Goal: Obtain resource: Download file/media

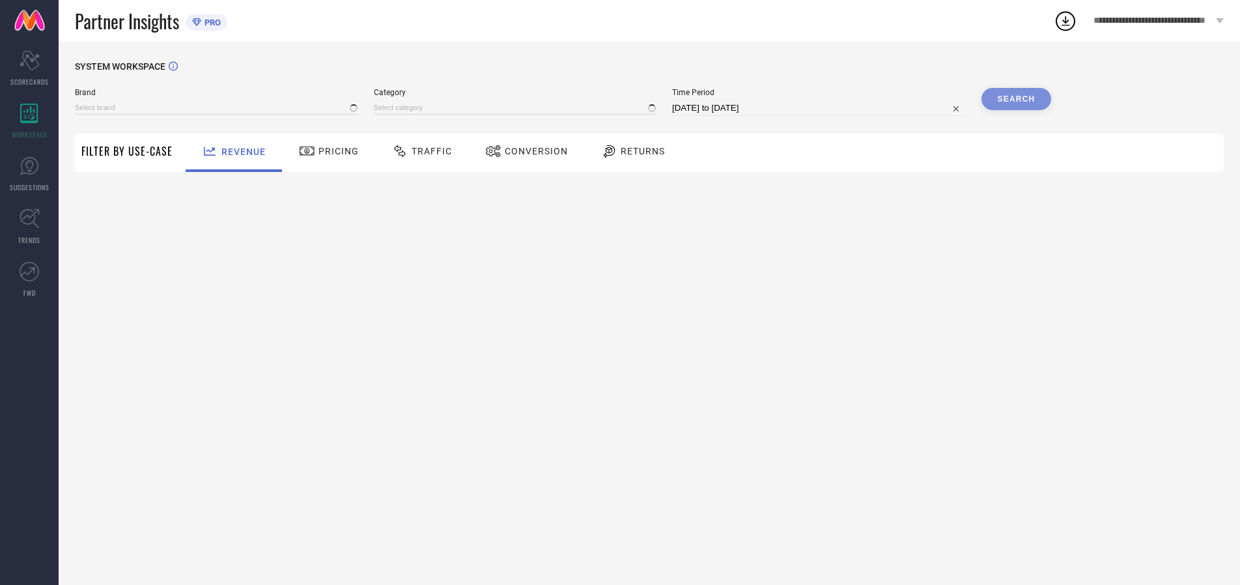
click at [419, 151] on span "Traffic" at bounding box center [432, 151] width 40 height 10
type input "ARROW SPORT"
type input "All"
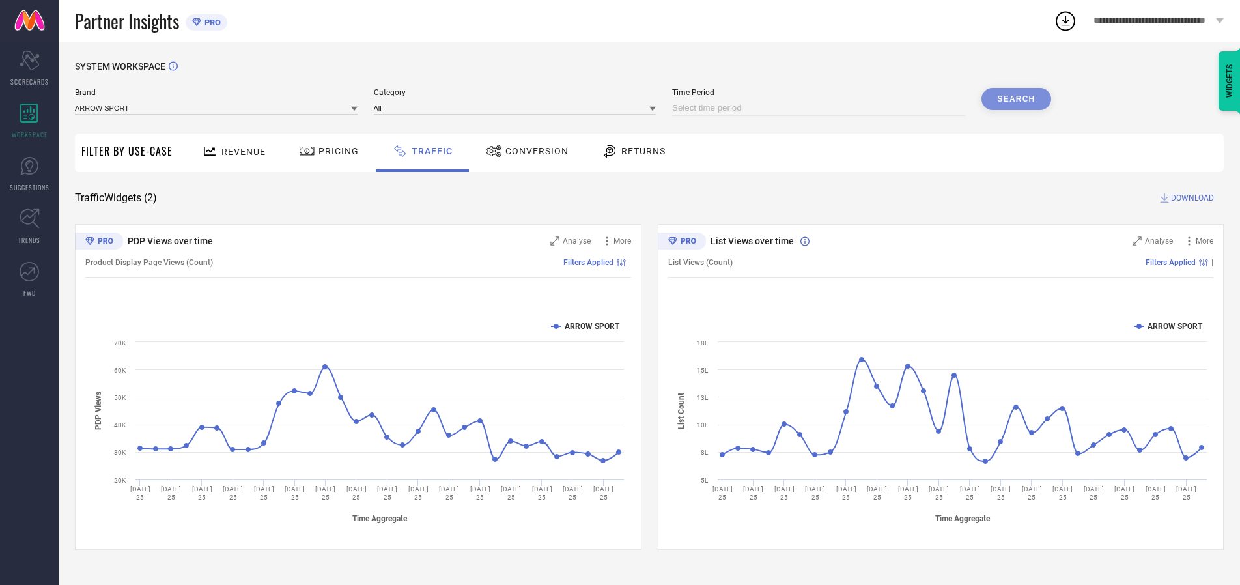
click at [820, 108] on input at bounding box center [818, 108] width 293 height 16
select select "7"
select select "2025"
select select "8"
select select "2025"
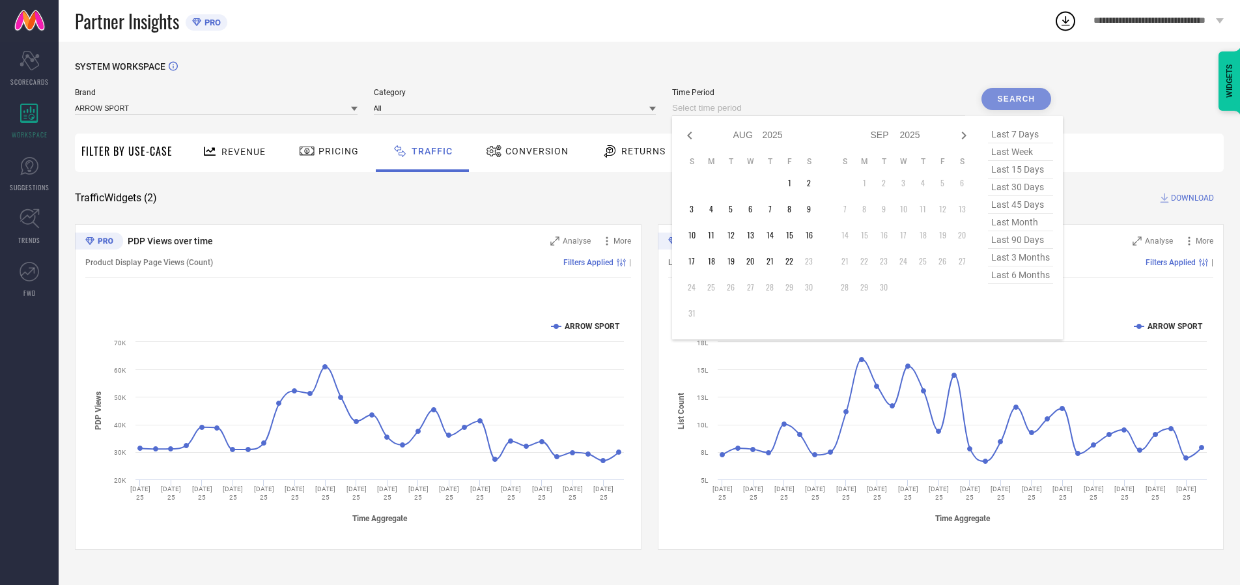
click at [774, 261] on td "21" at bounding box center [770, 261] width 20 height 20
type input "[DATE] to [DATE]"
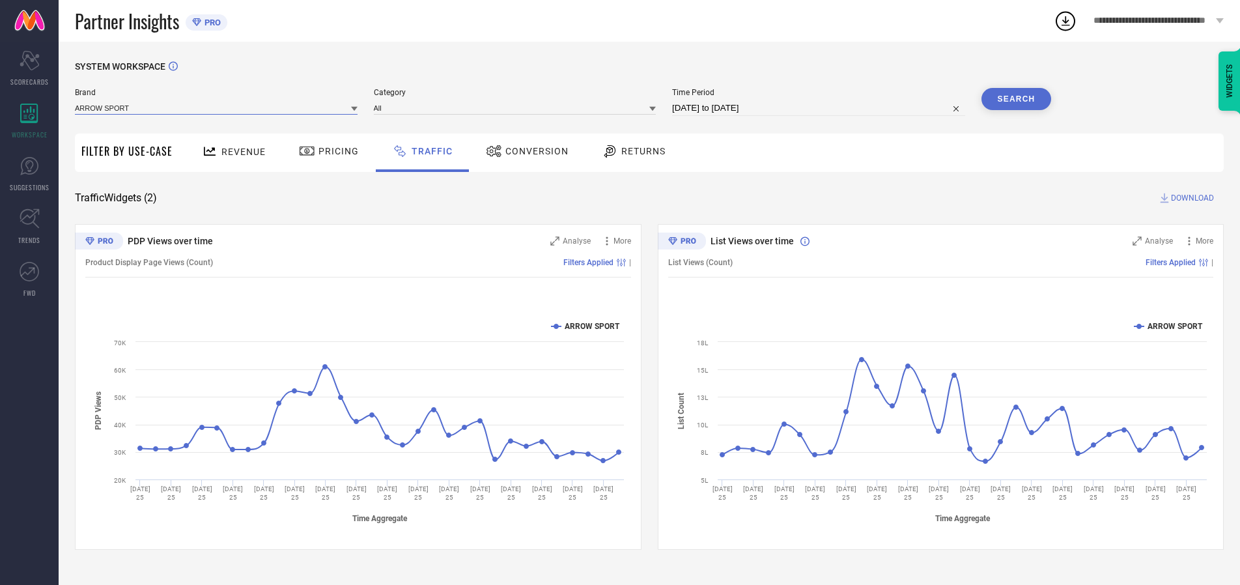
click at [217, 107] on input at bounding box center [216, 108] width 283 height 14
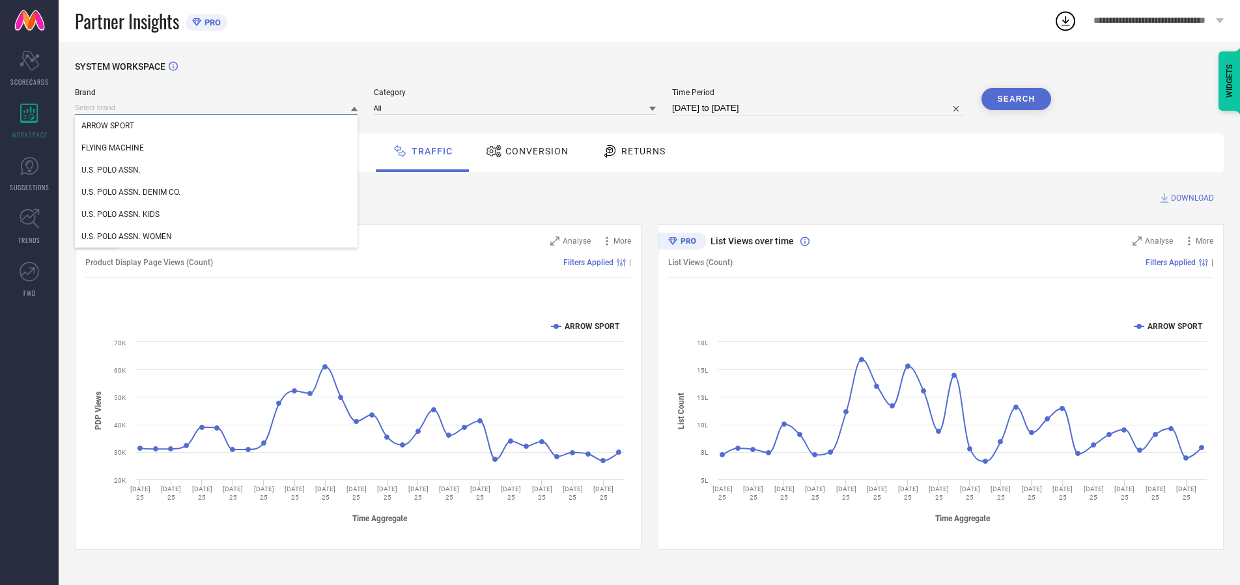
click at [217, 107] on input at bounding box center [216, 108] width 283 height 14
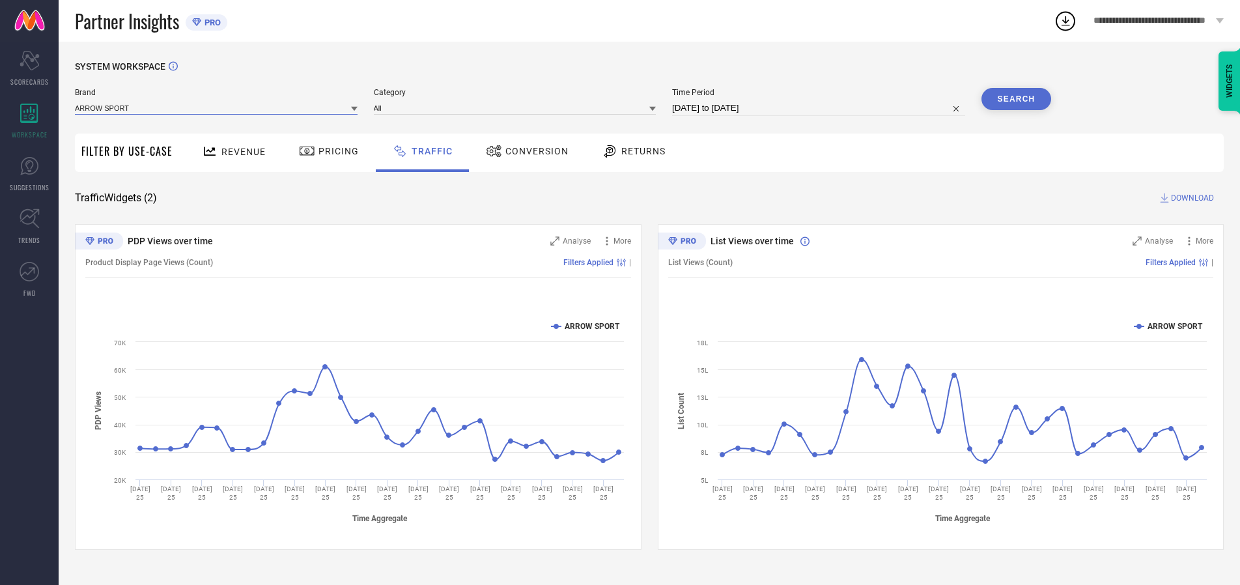
click at [217, 107] on input at bounding box center [216, 108] width 283 height 14
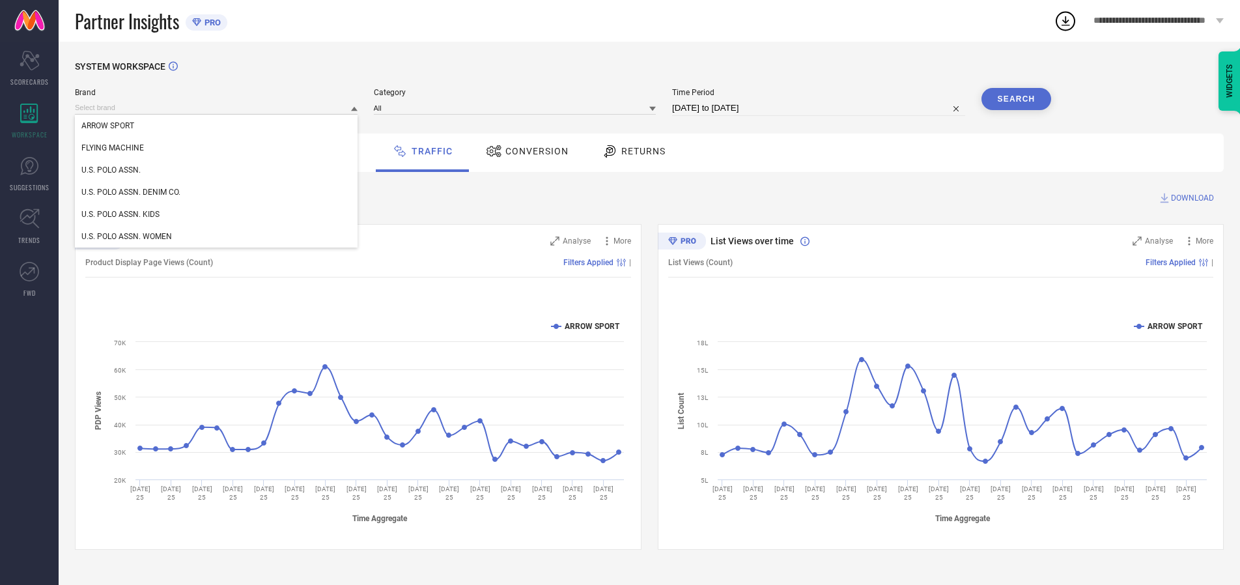
click at [217, 170] on div "U.S. POLO ASSN." at bounding box center [216, 170] width 283 height 22
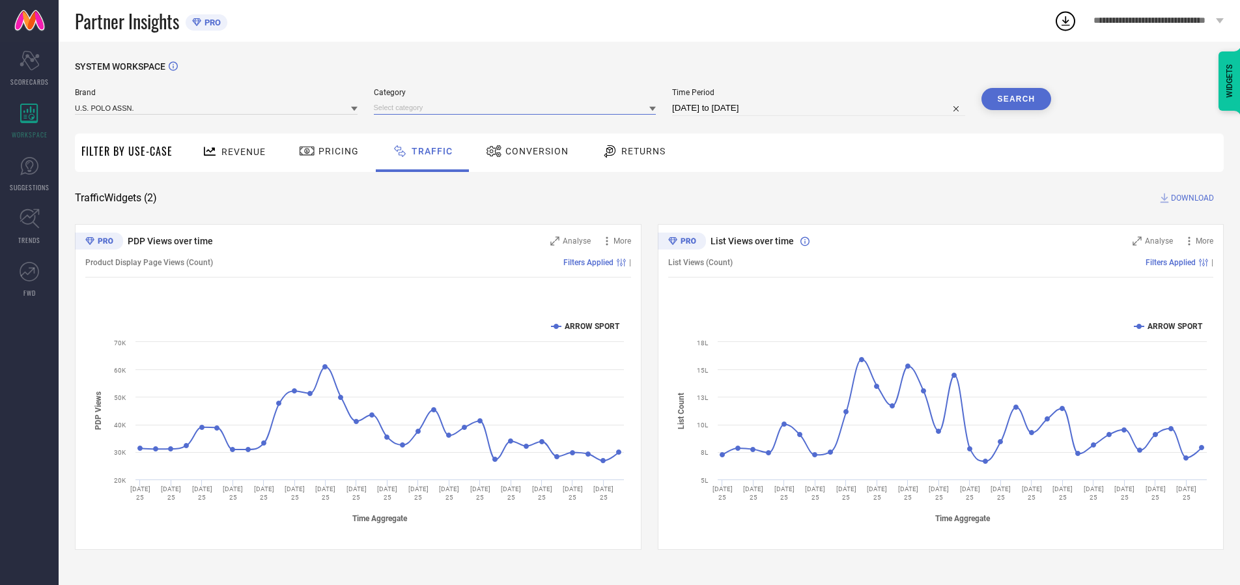
click at [518, 107] on input at bounding box center [515, 108] width 283 height 14
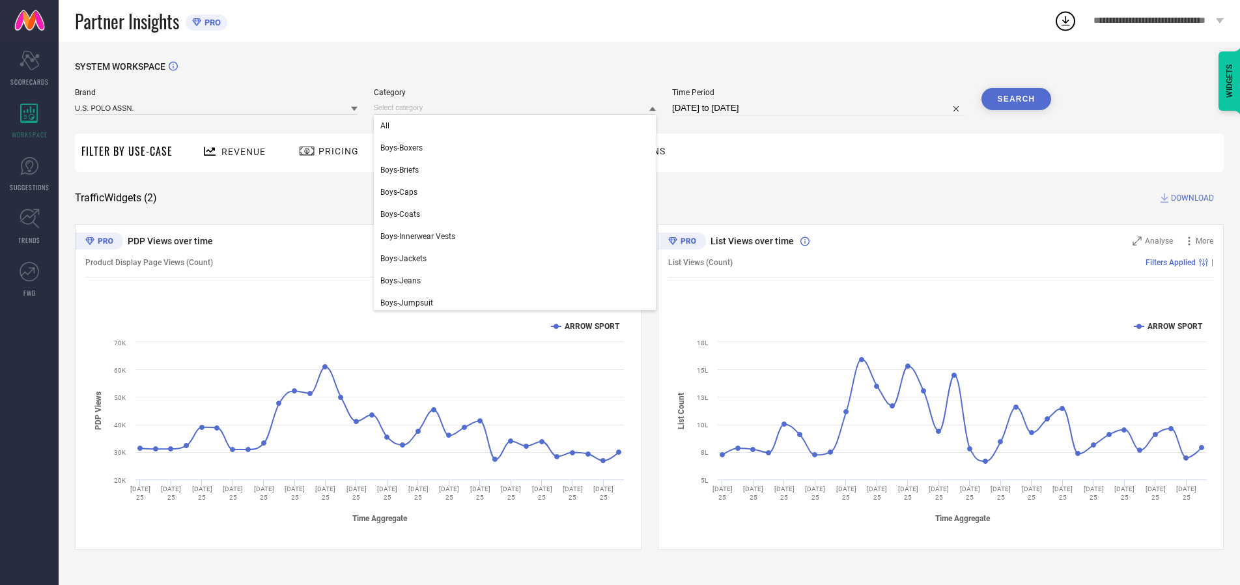
click at [518, 126] on div "All" at bounding box center [515, 126] width 283 height 22
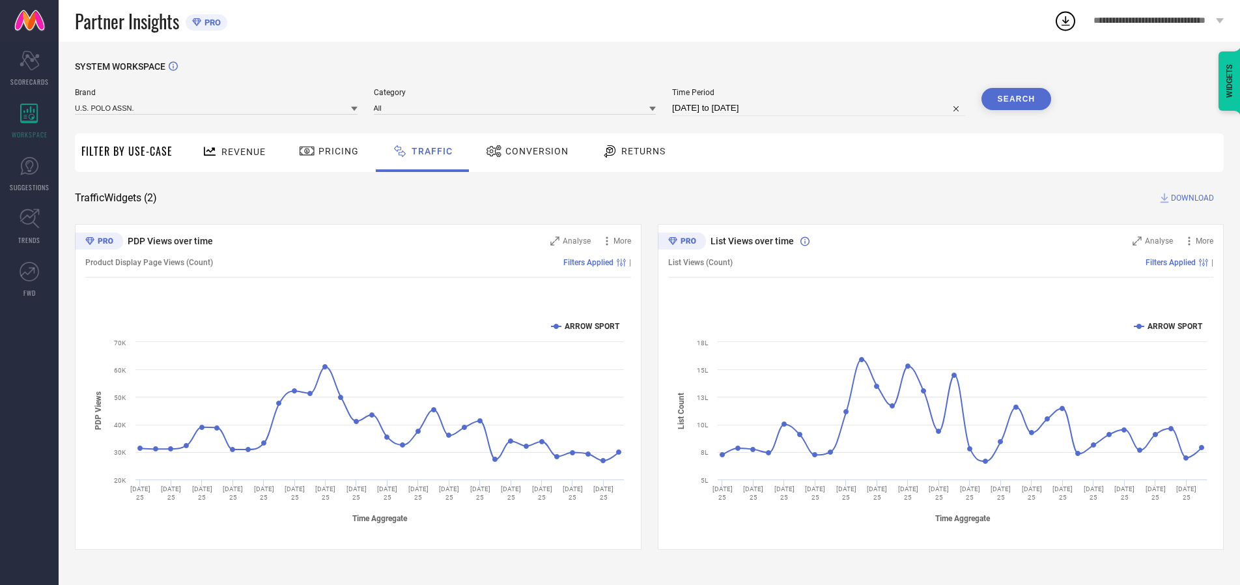
click at [1016, 99] on button "Search" at bounding box center [1016, 99] width 70 height 22
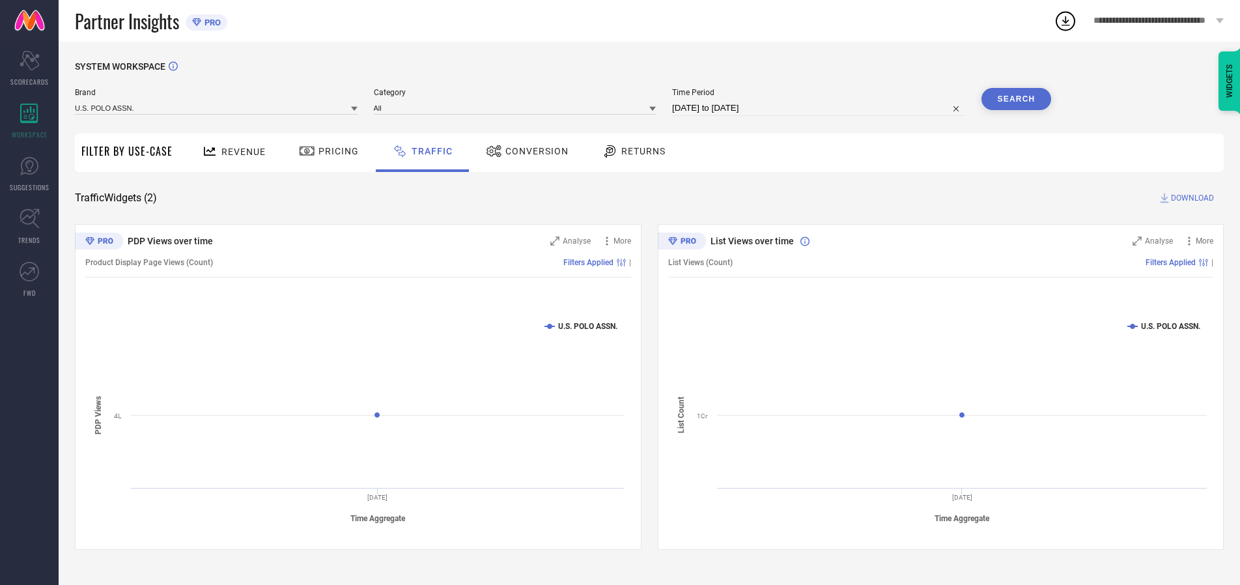
click at [1190, 198] on span "DOWNLOAD" at bounding box center [1192, 197] width 43 height 13
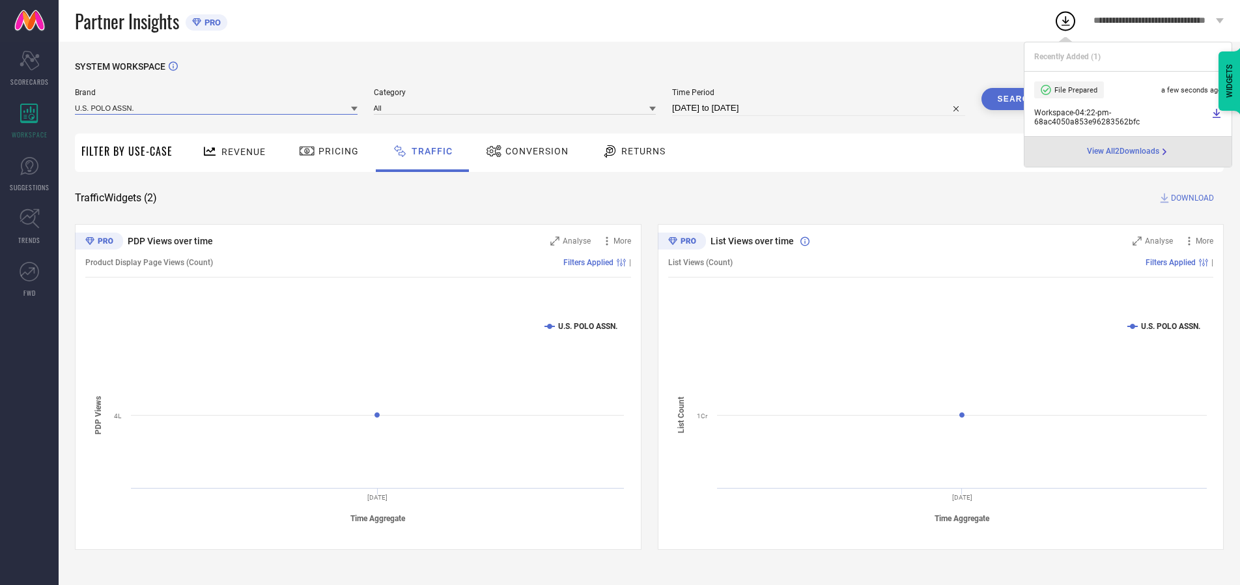
click at [217, 107] on input at bounding box center [216, 108] width 283 height 14
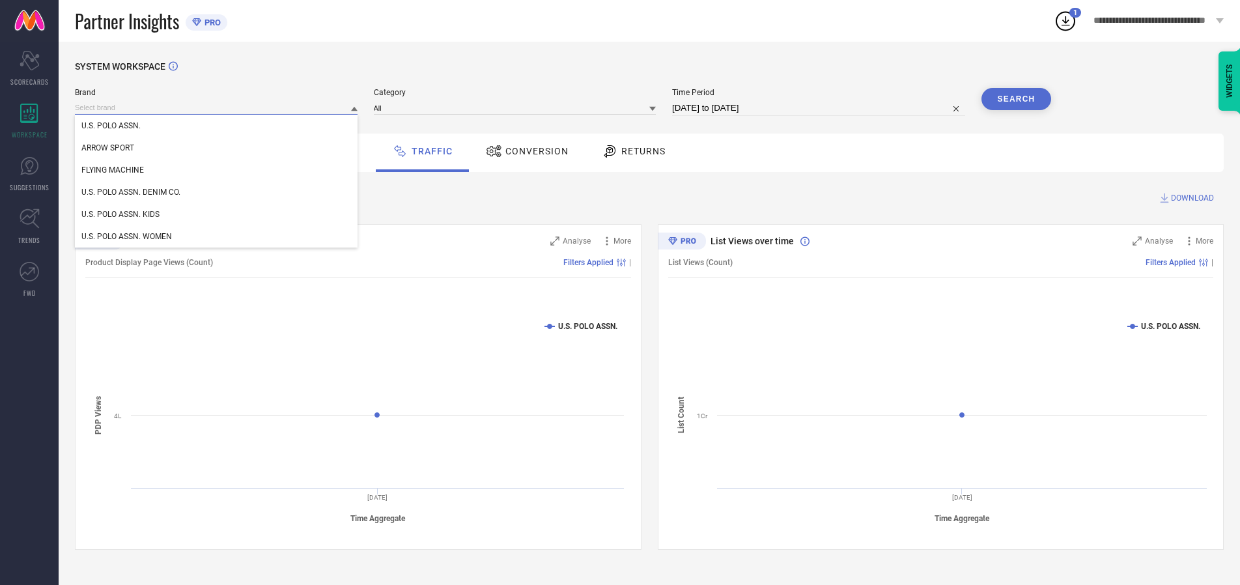
click at [217, 192] on div "U.S. POLO ASSN. DENIM CO." at bounding box center [216, 192] width 283 height 22
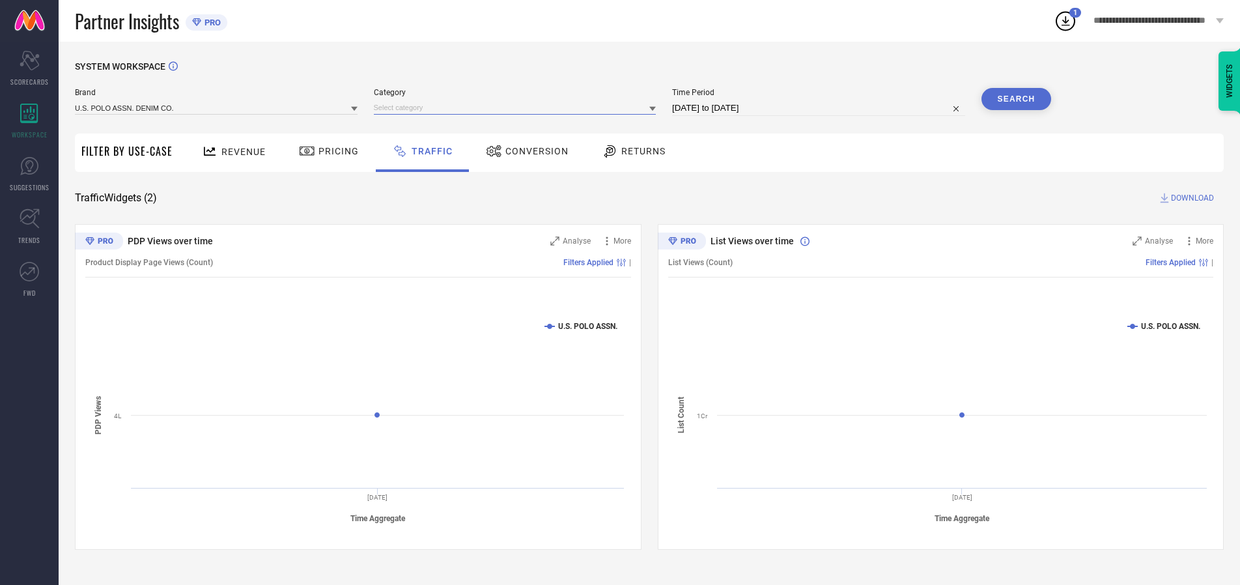
click at [518, 107] on input at bounding box center [515, 108] width 283 height 14
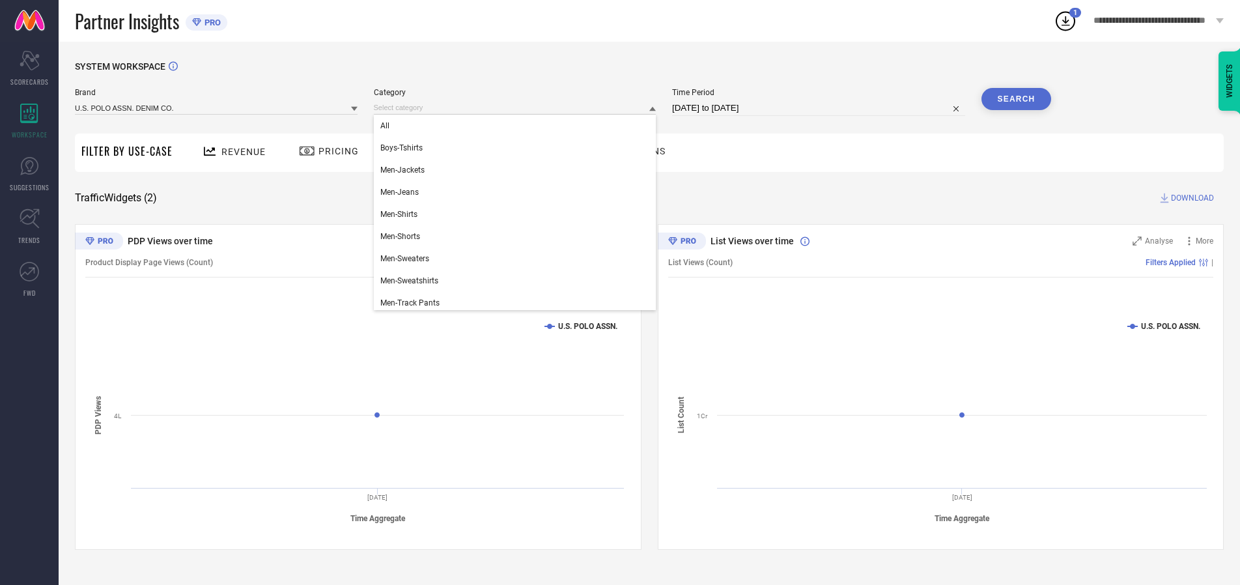
click at [518, 126] on div "All" at bounding box center [515, 126] width 283 height 22
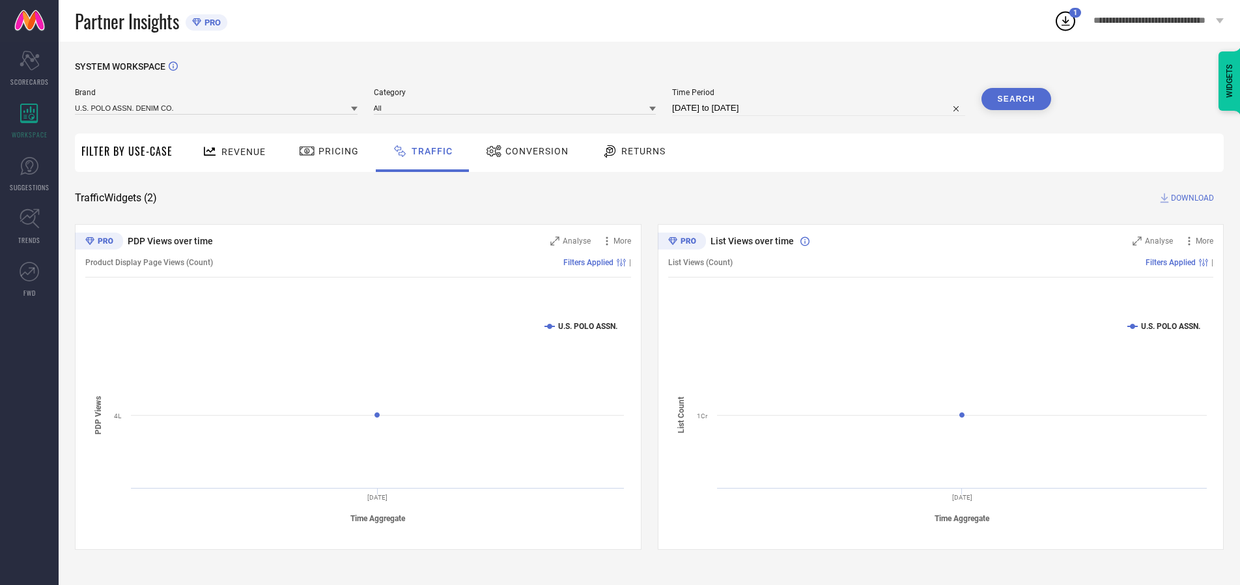
click at [1016, 99] on button "Search" at bounding box center [1016, 99] width 70 height 22
click at [1190, 198] on span "DOWNLOAD" at bounding box center [1192, 197] width 43 height 13
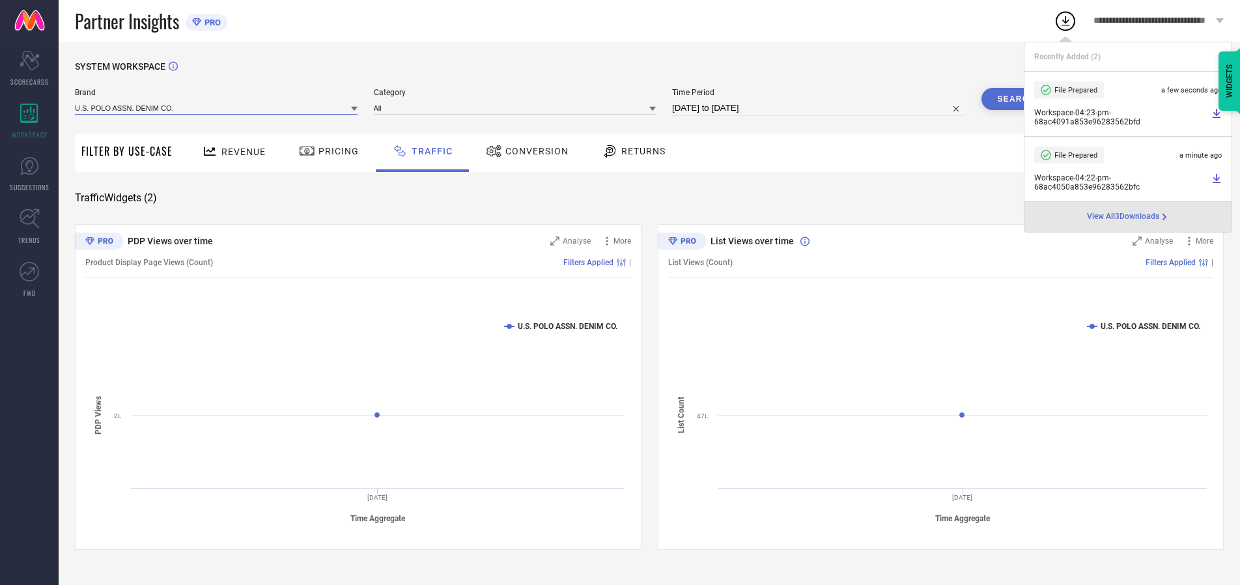
click at [217, 107] on input at bounding box center [216, 108] width 283 height 14
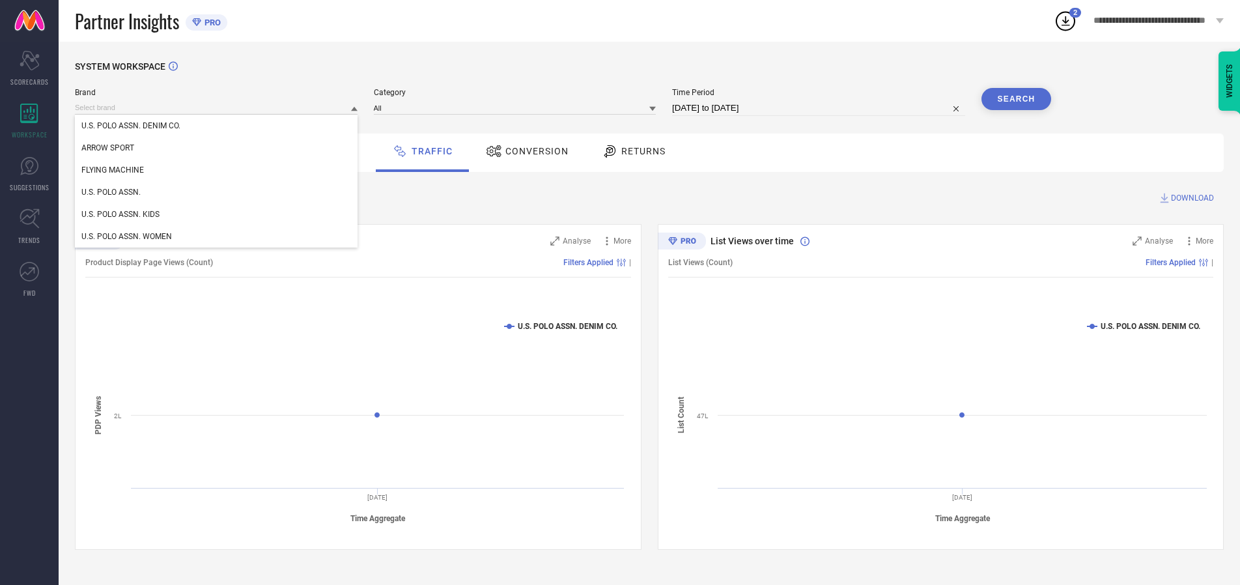
click at [217, 214] on div "U.S. POLO ASSN. KIDS" at bounding box center [216, 214] width 283 height 22
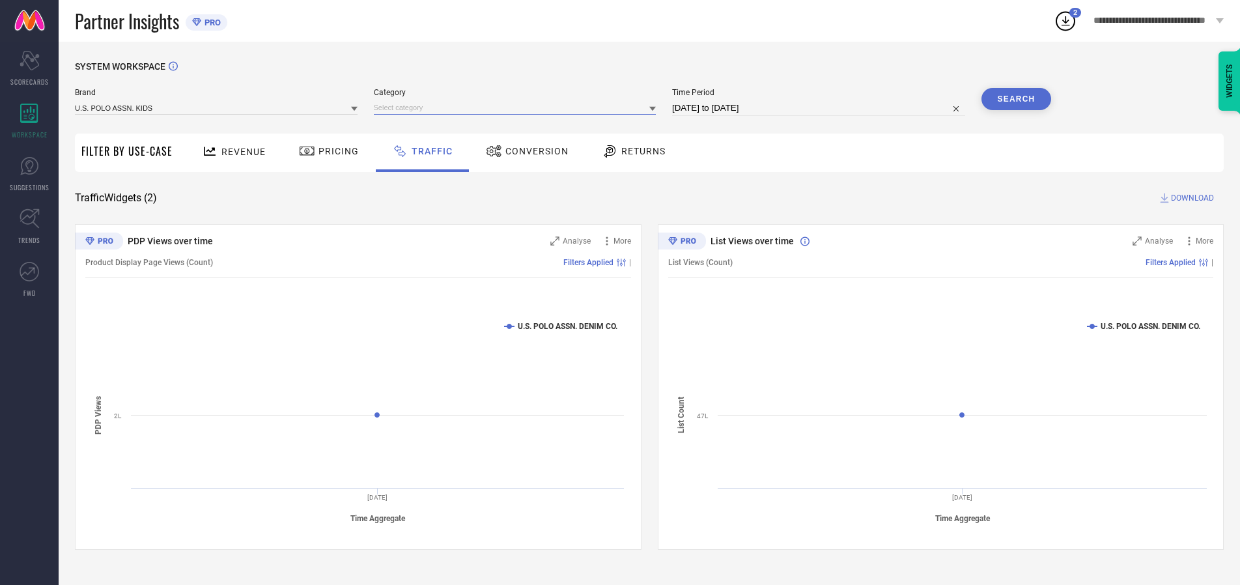
click at [518, 107] on input at bounding box center [515, 108] width 283 height 14
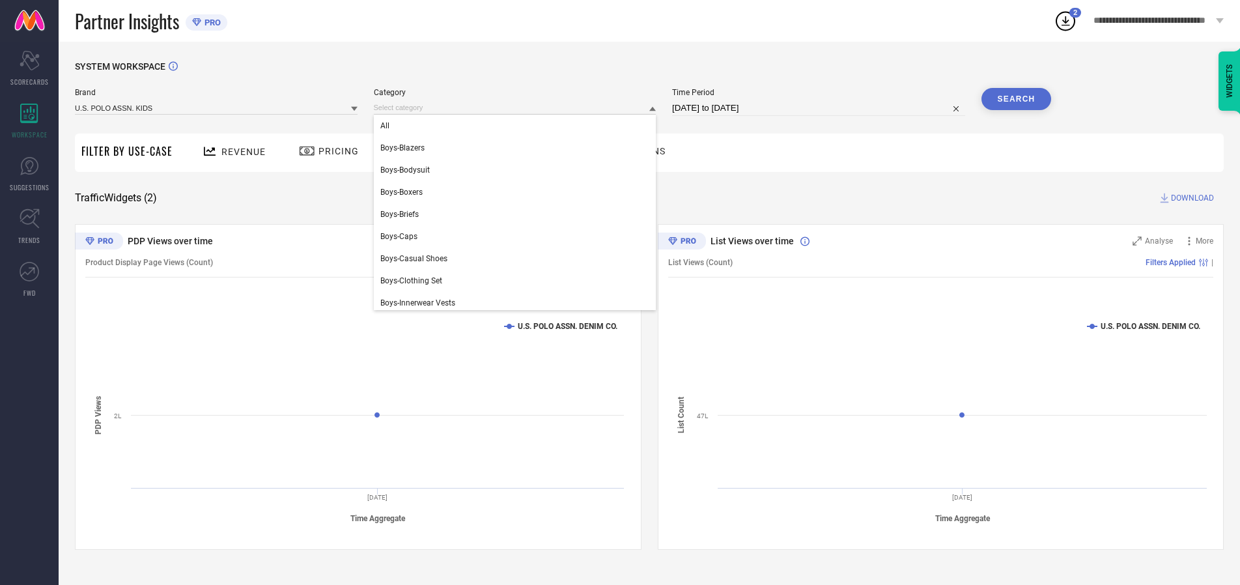
click at [518, 126] on div "All" at bounding box center [515, 126] width 283 height 22
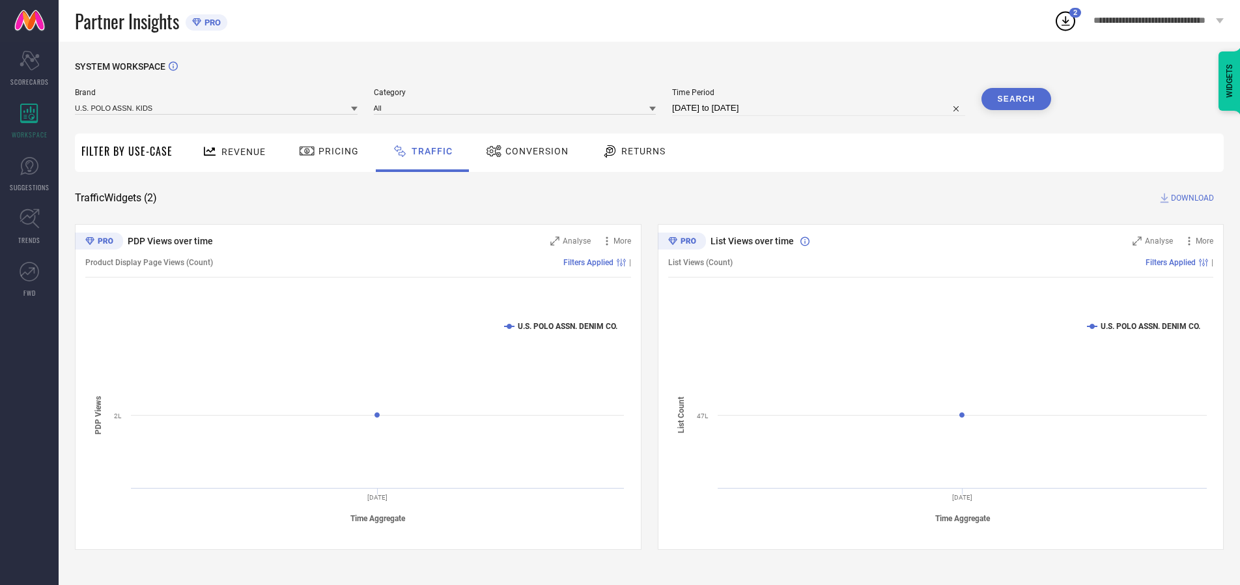
click at [1016, 99] on button "Search" at bounding box center [1016, 99] width 70 height 22
click at [1190, 198] on span "DOWNLOAD" at bounding box center [1192, 197] width 43 height 13
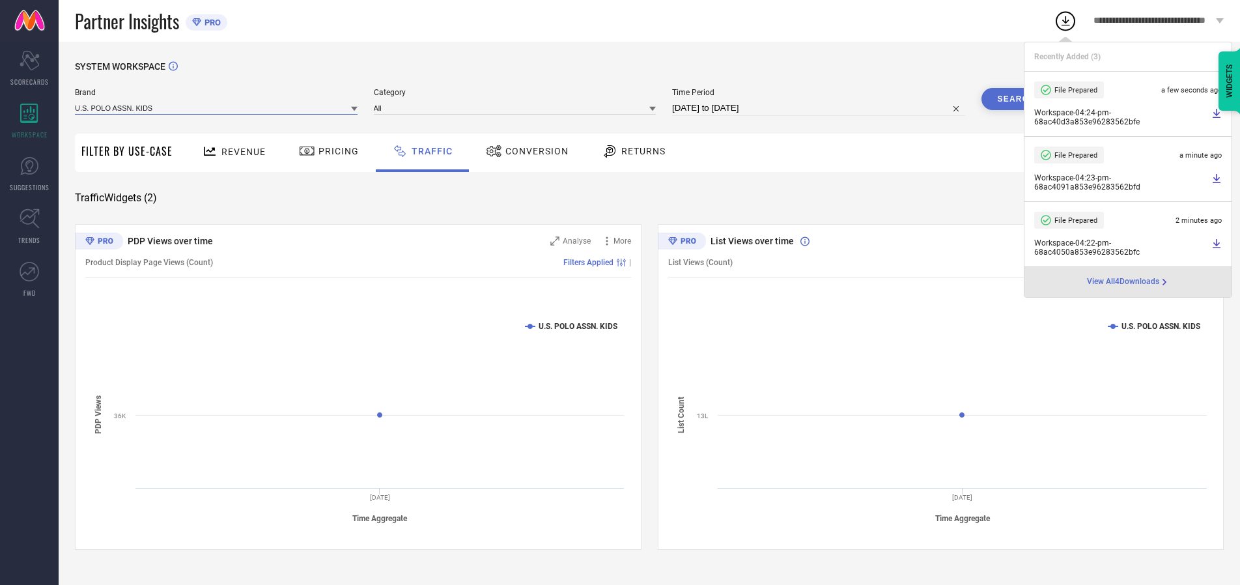
click at [217, 107] on input at bounding box center [216, 108] width 283 height 14
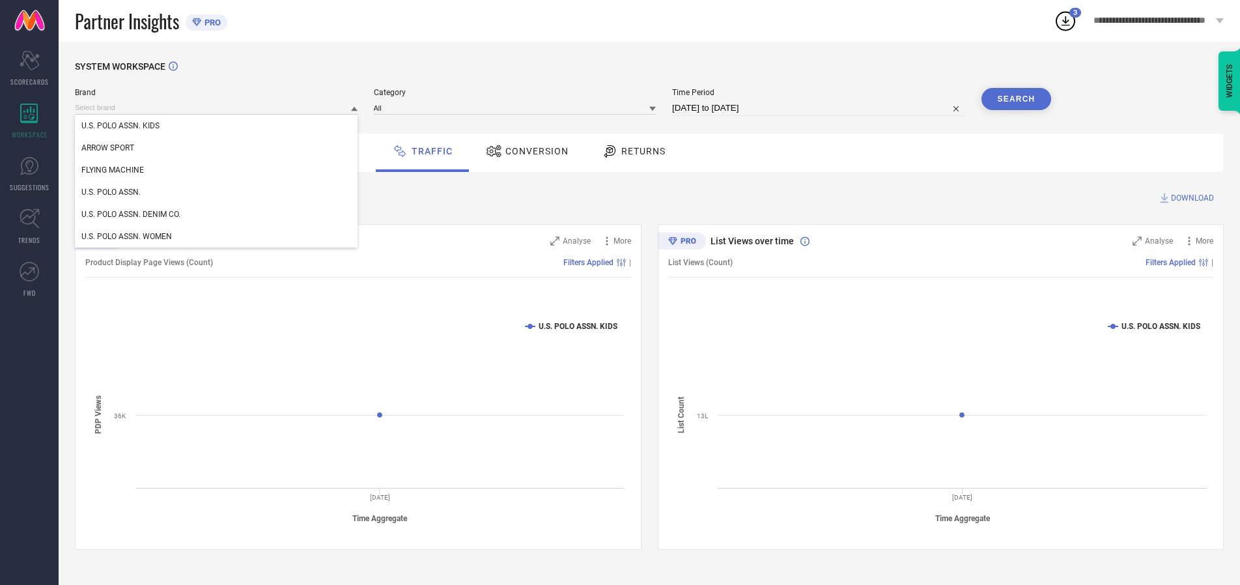
click at [217, 236] on div "U.S. POLO ASSN. WOMEN" at bounding box center [216, 236] width 283 height 22
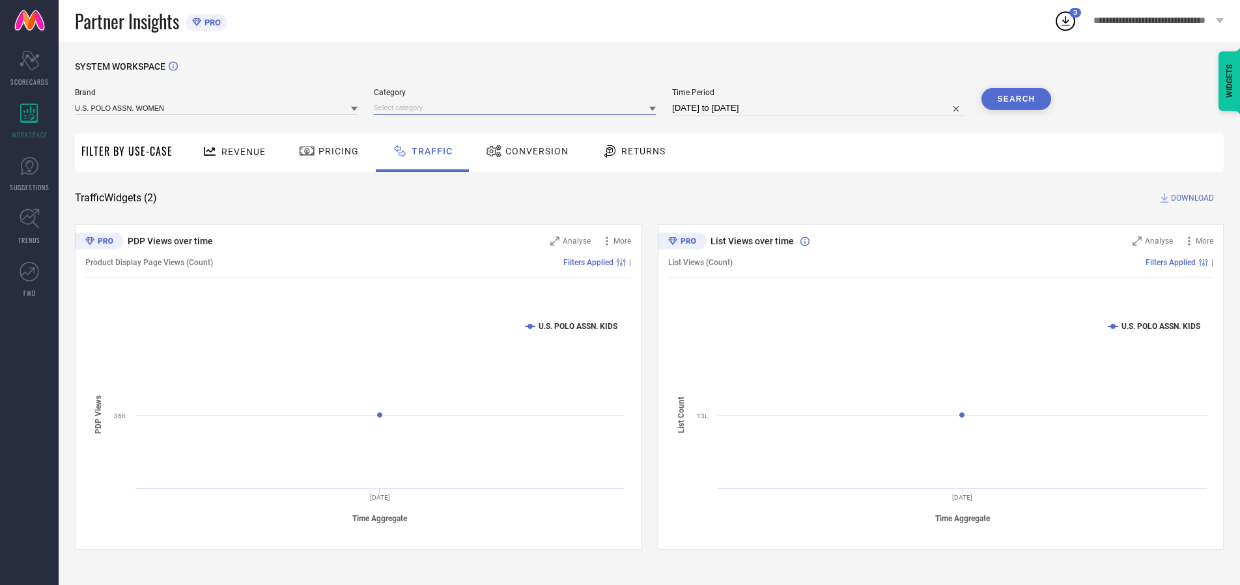
click at [518, 107] on input at bounding box center [515, 108] width 283 height 14
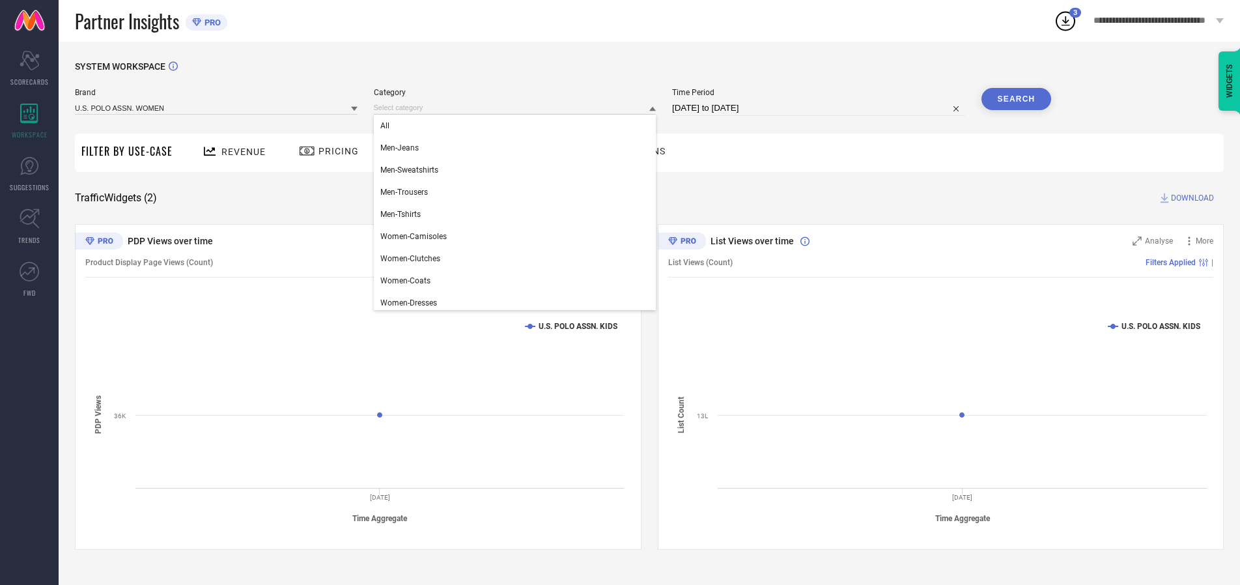
click at [518, 126] on div "All" at bounding box center [515, 126] width 283 height 22
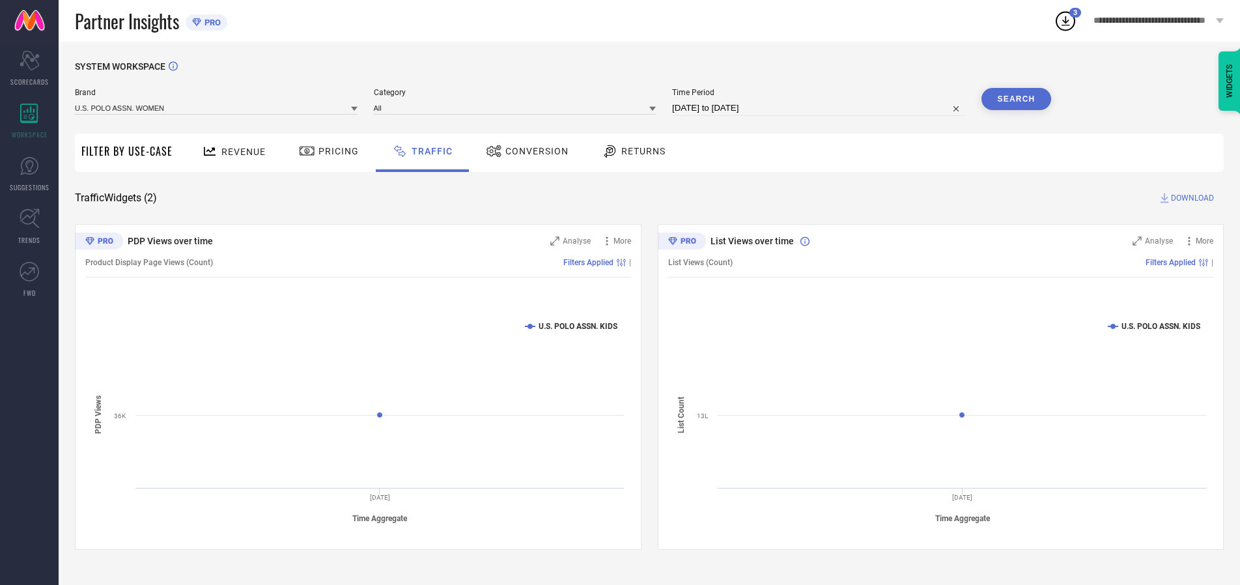
click at [1016, 99] on button "Search" at bounding box center [1016, 99] width 70 height 22
click at [1190, 198] on span "DOWNLOAD" at bounding box center [1192, 197] width 43 height 13
click at [820, 108] on input at bounding box center [818, 108] width 293 height 16
select select "7"
select select "2025"
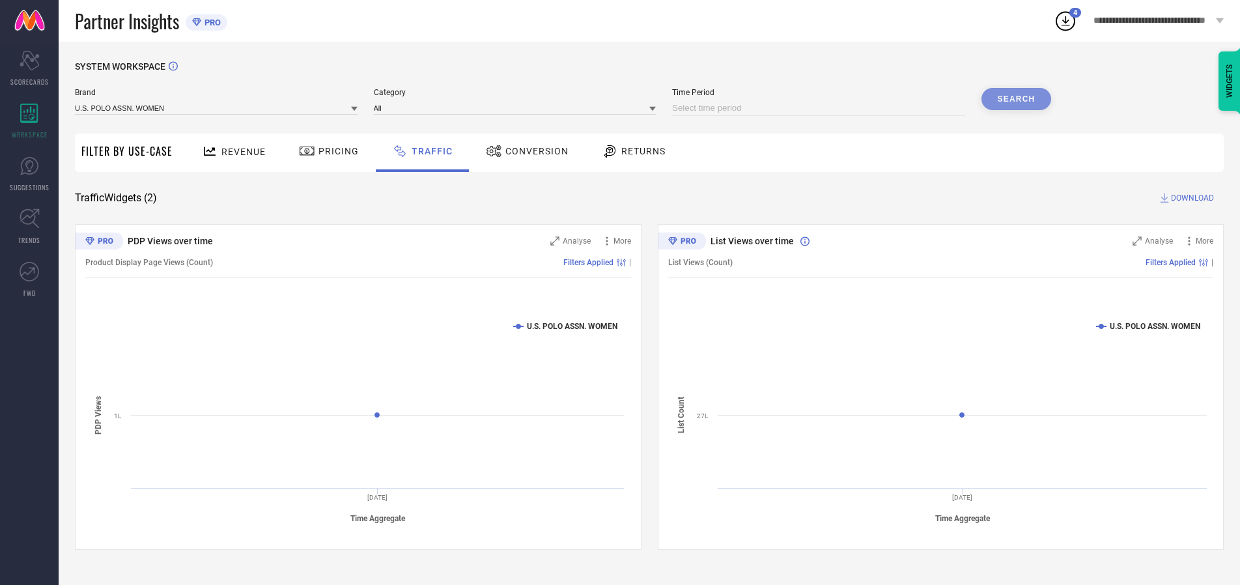
select select "8"
select select "2025"
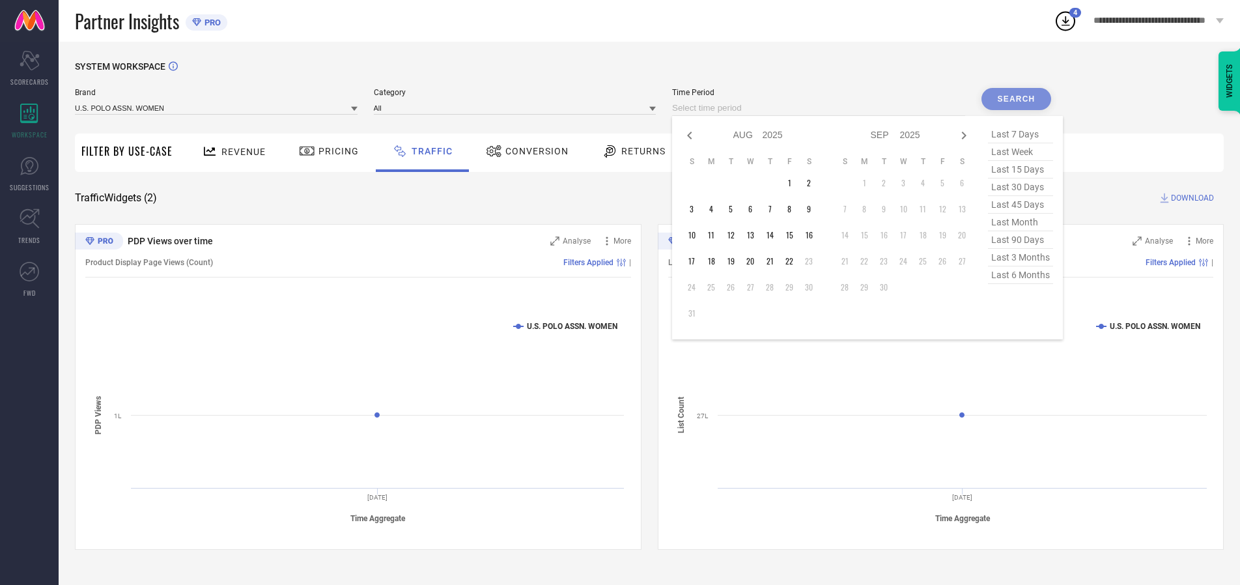
click at [793, 261] on td "22" at bounding box center [789, 261] width 20 height 20
type input "[DATE] to [DATE]"
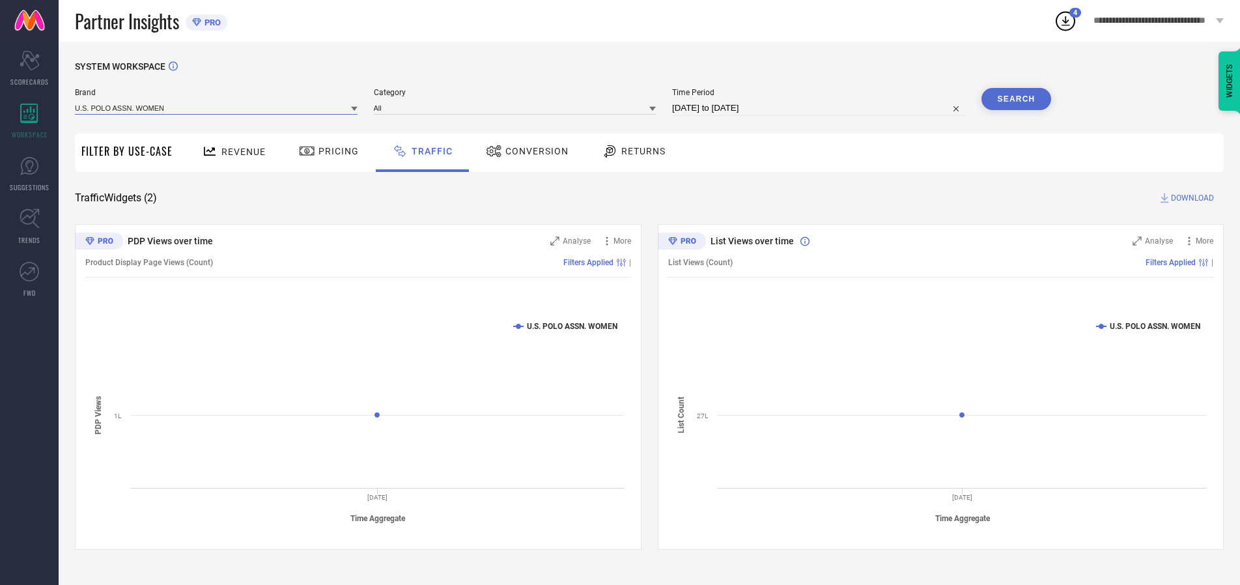
click at [217, 107] on input at bounding box center [216, 108] width 283 height 14
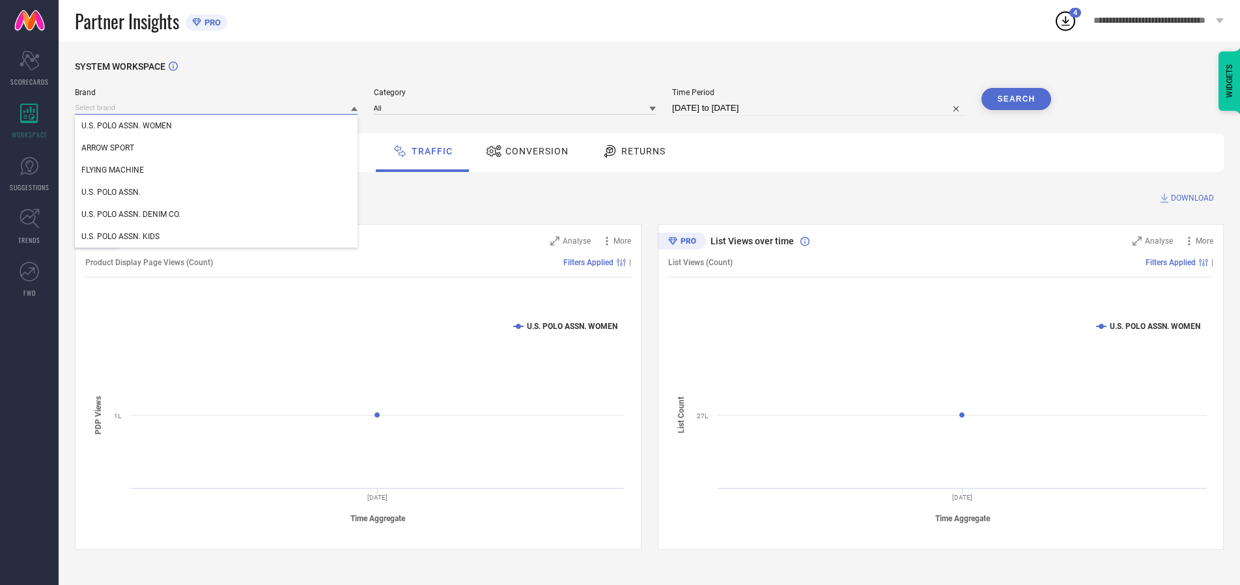
click at [217, 107] on input at bounding box center [216, 108] width 283 height 14
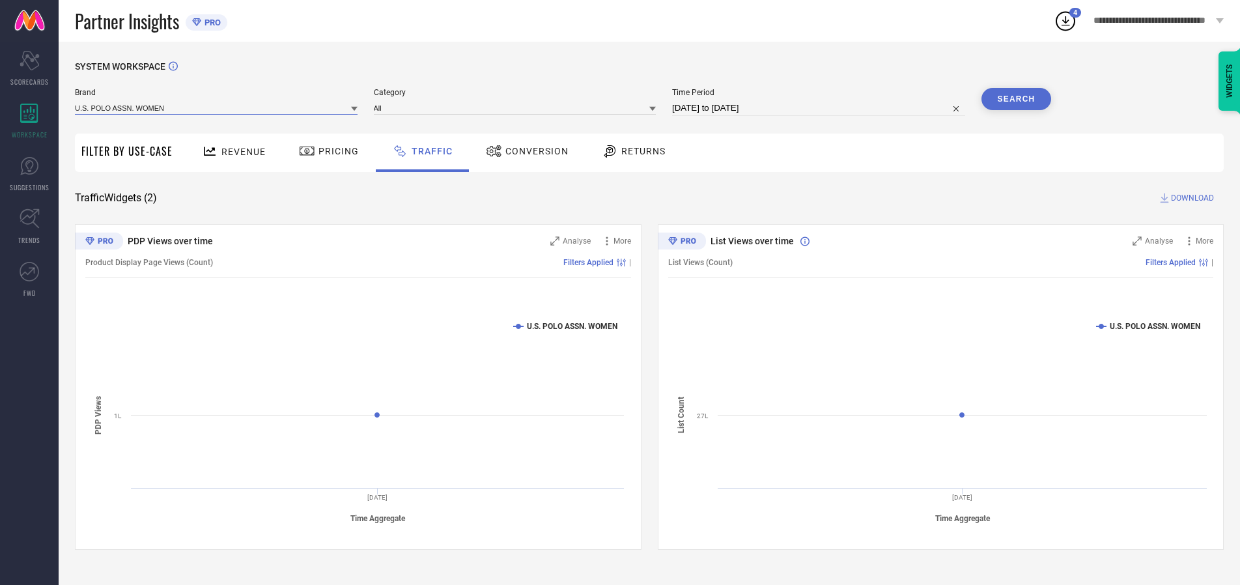
click at [217, 107] on input at bounding box center [216, 108] width 283 height 14
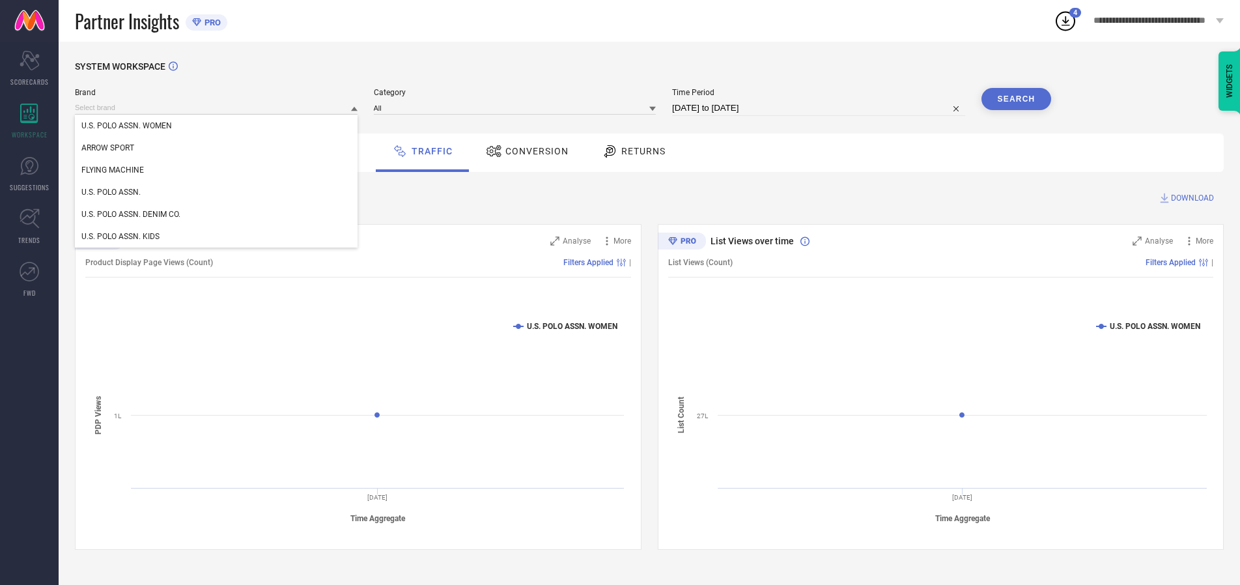
click at [217, 126] on div "U.S. POLO ASSN. WOMEN" at bounding box center [216, 126] width 283 height 22
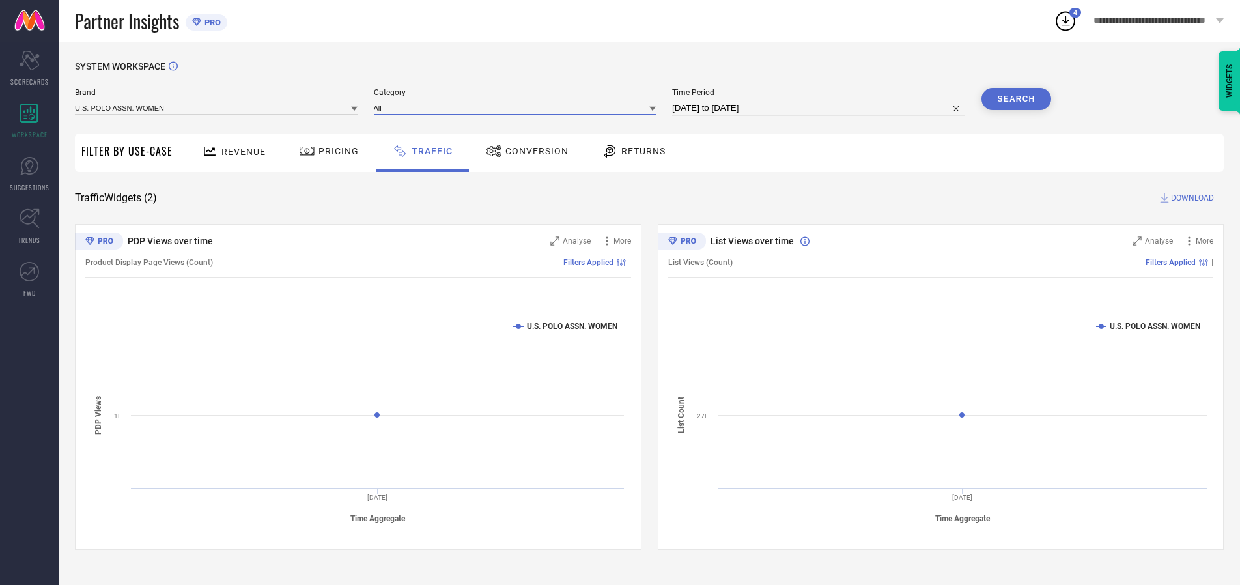
click at [518, 107] on input at bounding box center [515, 108] width 283 height 14
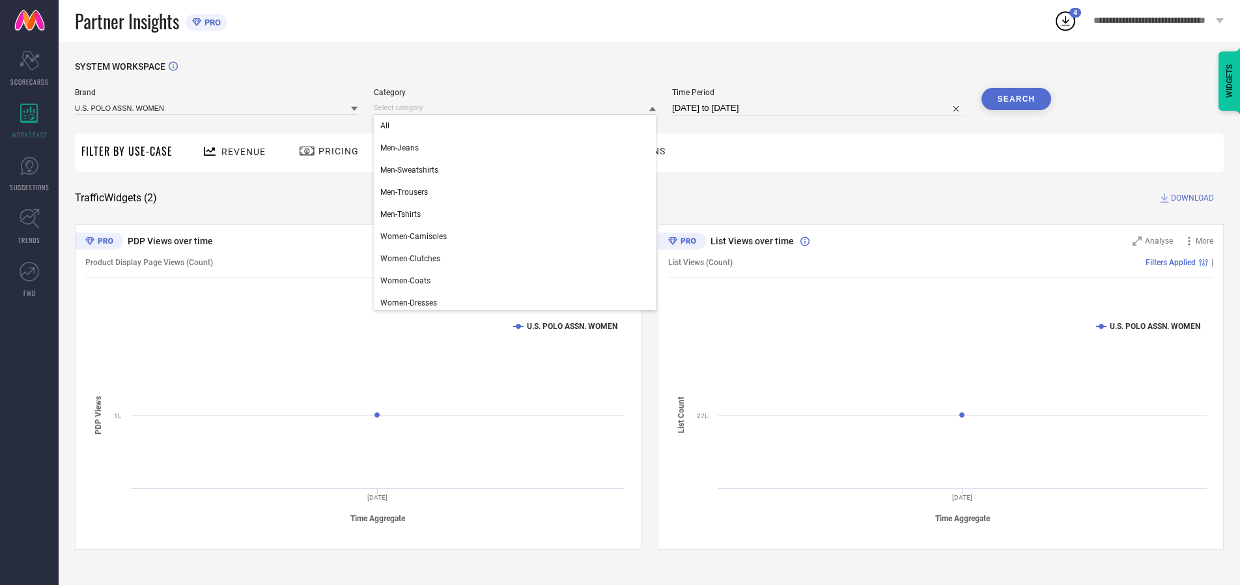
click at [518, 126] on div "All" at bounding box center [515, 126] width 283 height 22
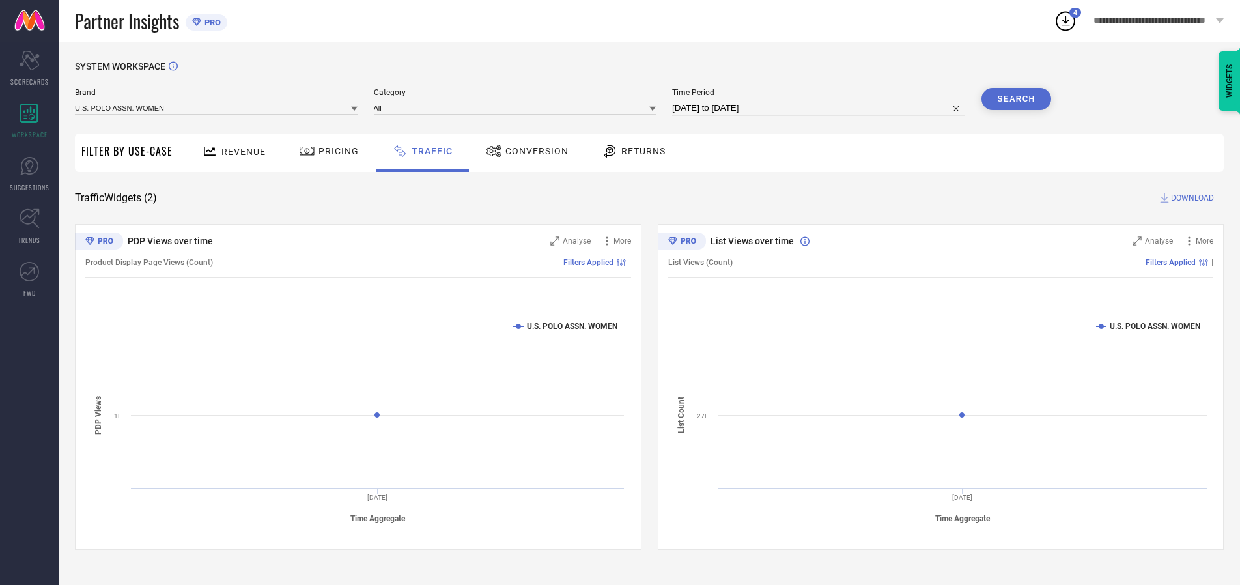
click at [1016, 99] on button "Search" at bounding box center [1016, 99] width 70 height 22
click at [1190, 198] on span "DOWNLOAD" at bounding box center [1192, 197] width 43 height 13
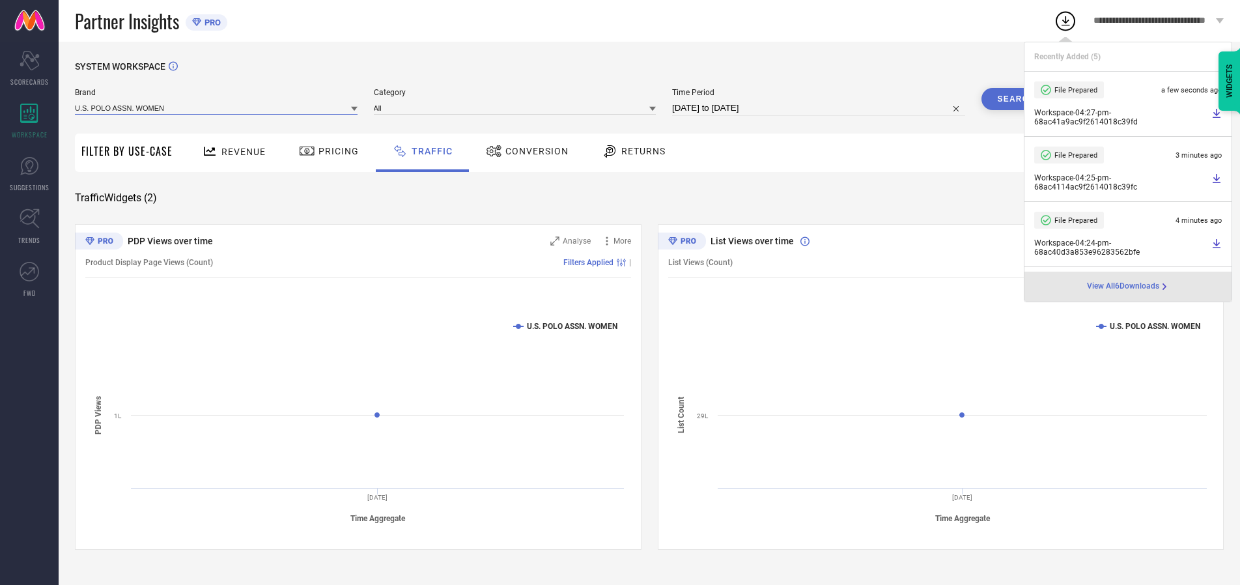
click at [217, 107] on input at bounding box center [216, 108] width 283 height 14
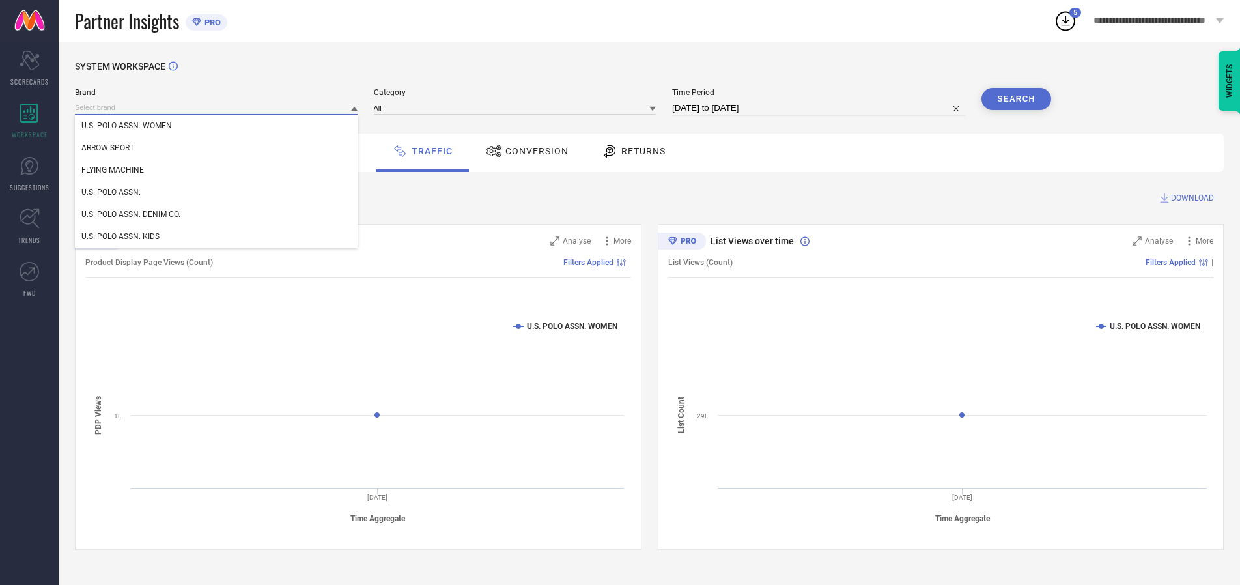
click at [217, 192] on div "U.S. POLO ASSN." at bounding box center [216, 192] width 283 height 22
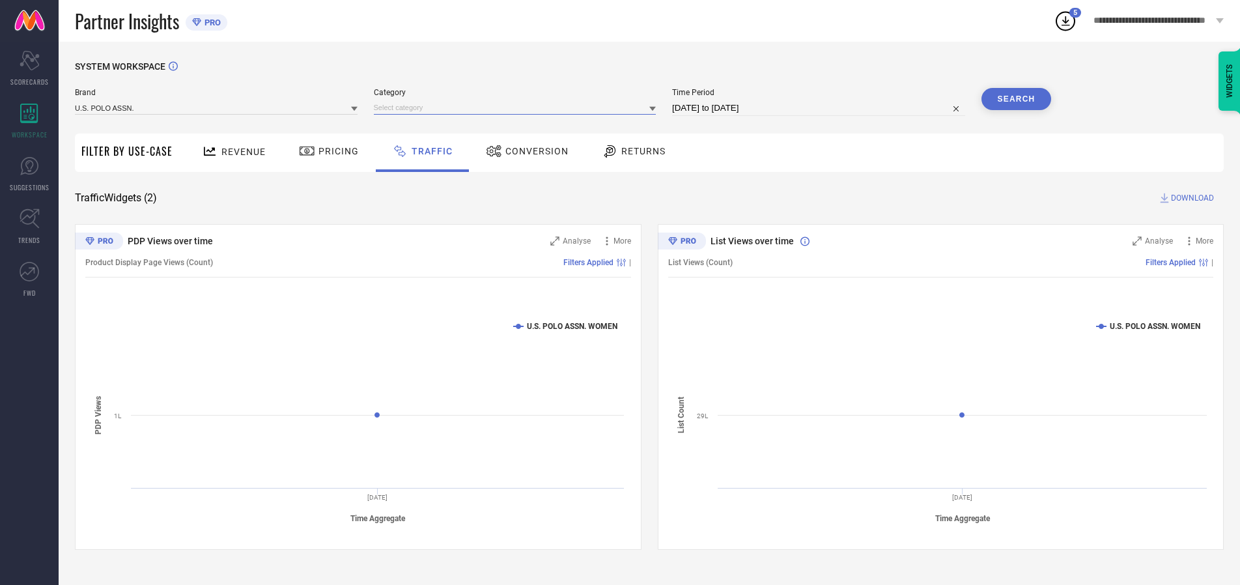
click at [518, 107] on input at bounding box center [515, 108] width 283 height 14
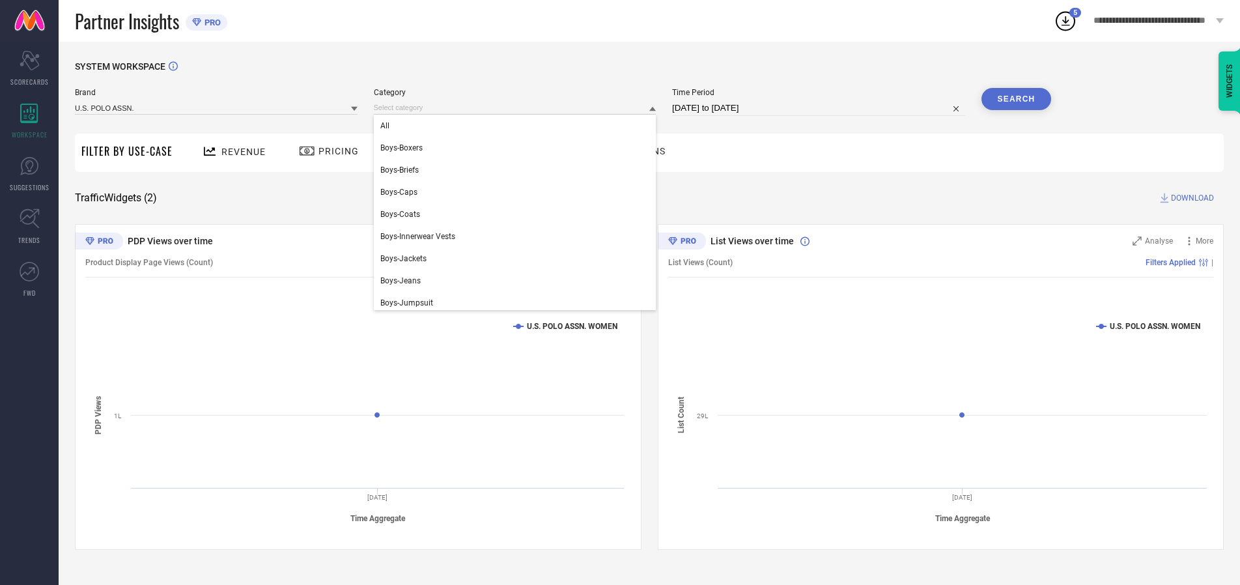
click at [518, 126] on div "All" at bounding box center [515, 126] width 283 height 22
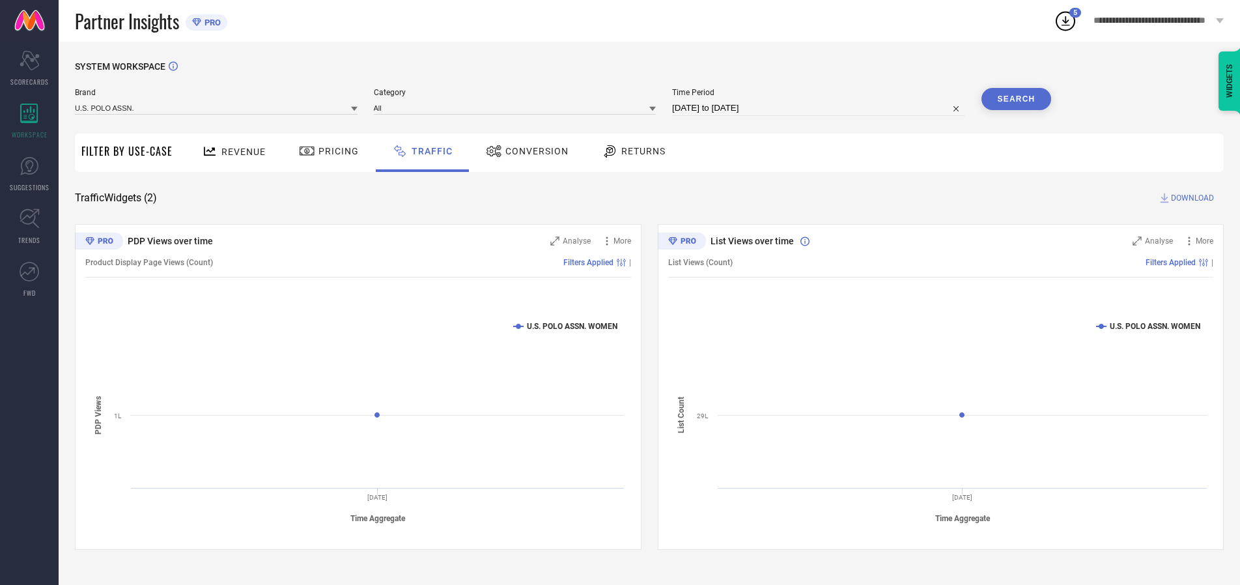
click at [1016, 99] on button "Search" at bounding box center [1016, 99] width 70 height 22
click at [1190, 198] on span "DOWNLOAD" at bounding box center [1192, 197] width 43 height 13
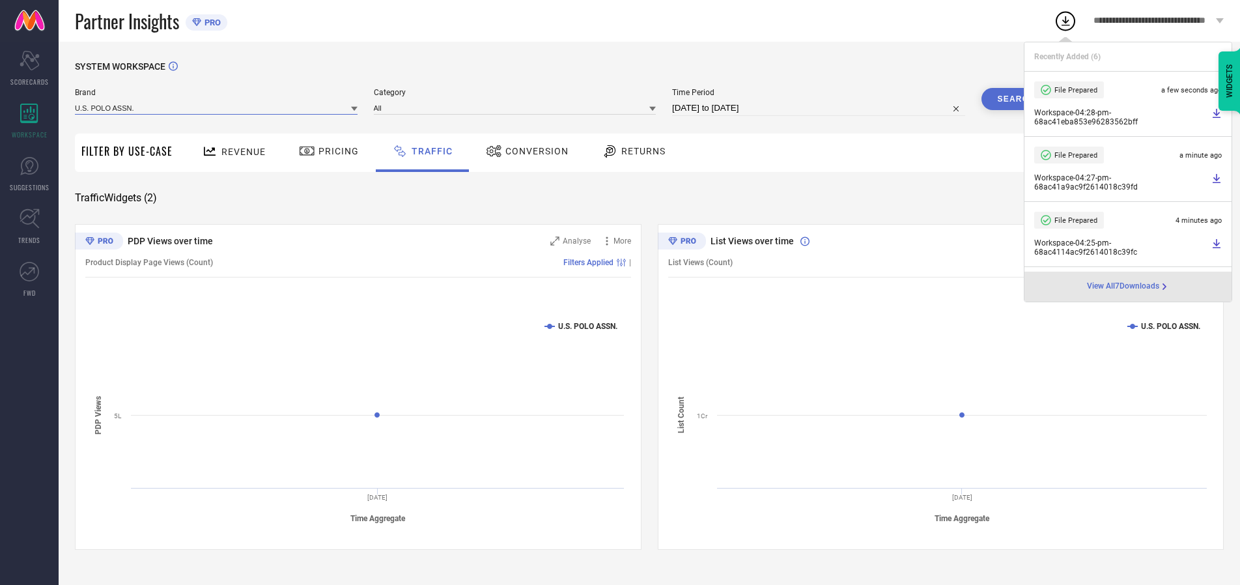
click at [217, 107] on input at bounding box center [216, 108] width 283 height 14
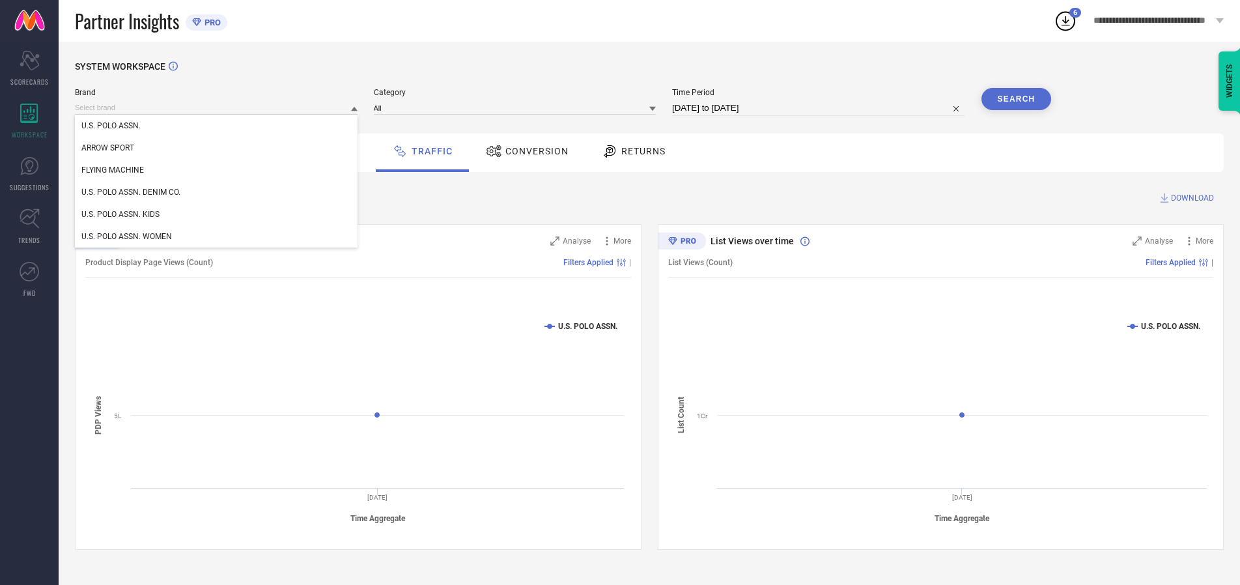
click at [217, 192] on div "U.S. POLO ASSN. DENIM CO." at bounding box center [216, 192] width 283 height 22
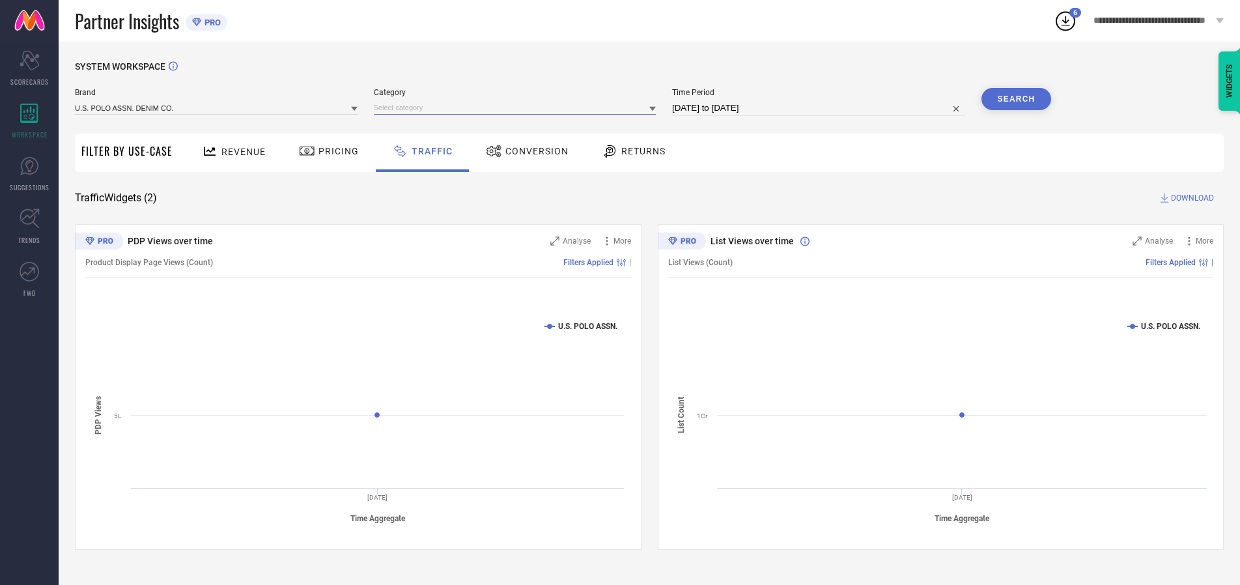
click at [518, 107] on input at bounding box center [515, 108] width 283 height 14
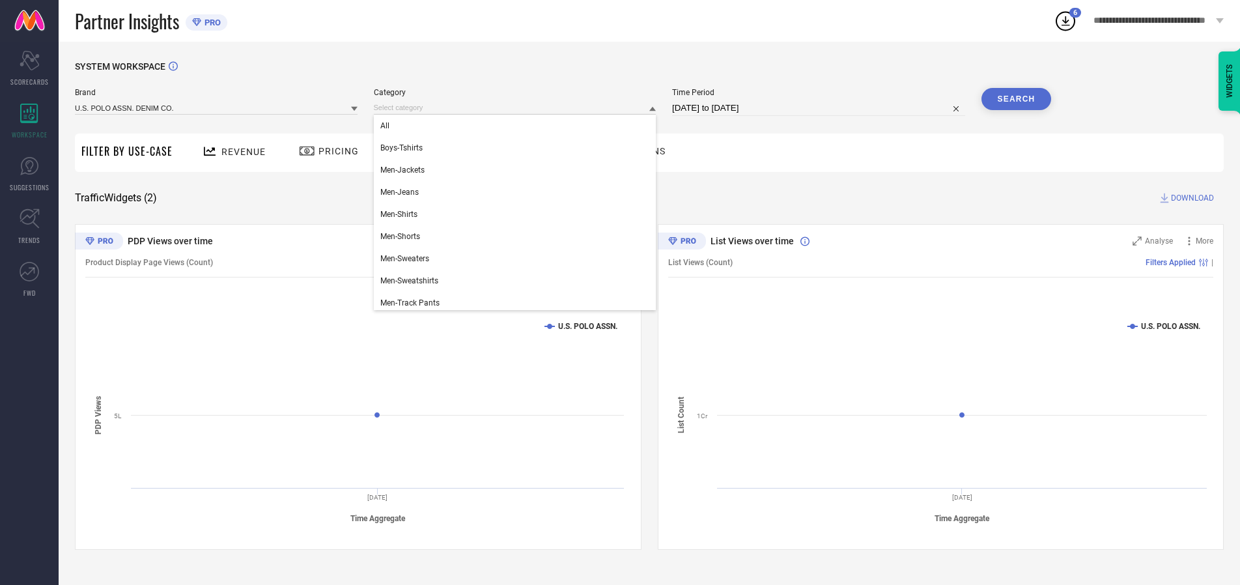
click at [518, 126] on div "All" at bounding box center [515, 126] width 283 height 22
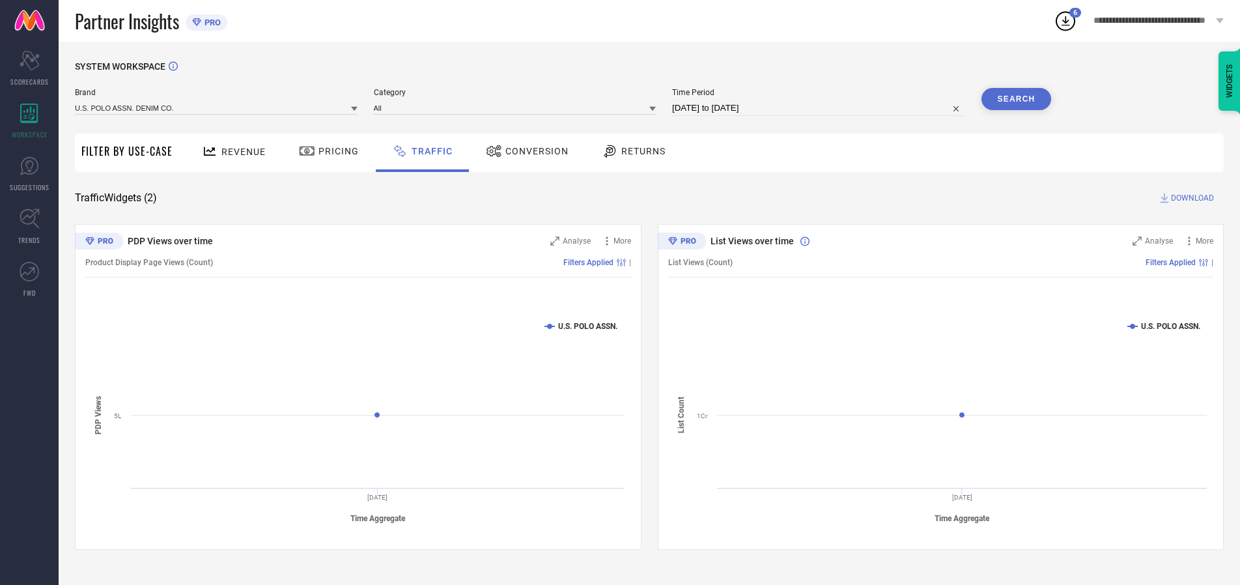
click at [1016, 99] on button "Search" at bounding box center [1016, 99] width 70 height 22
click at [1190, 198] on span "DOWNLOAD" at bounding box center [1192, 197] width 43 height 13
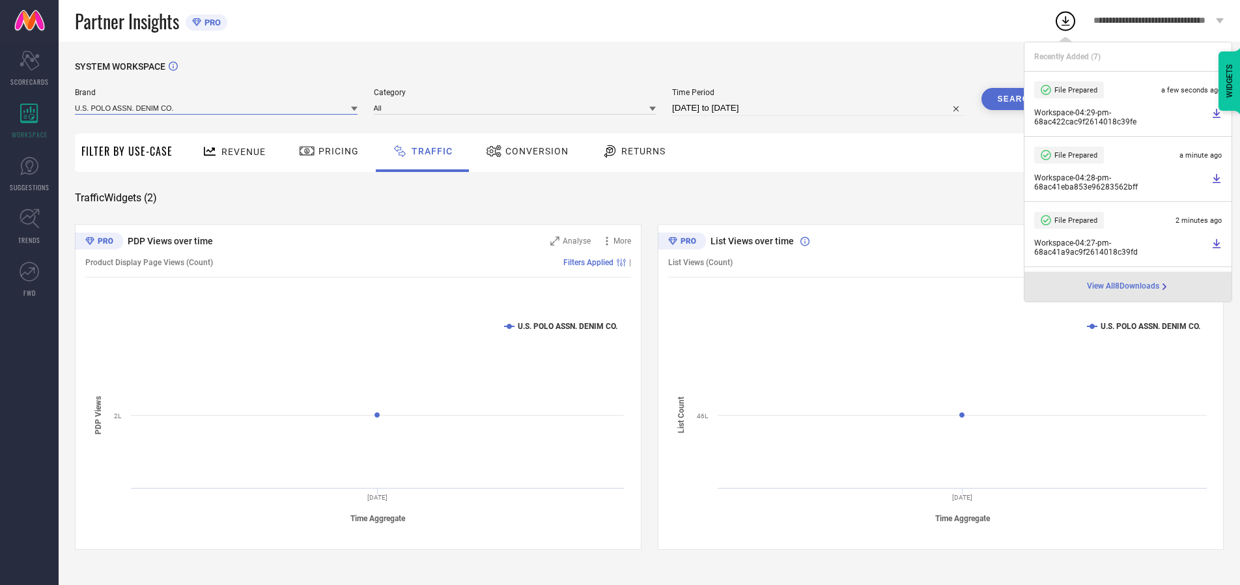
click at [217, 107] on input at bounding box center [216, 108] width 283 height 14
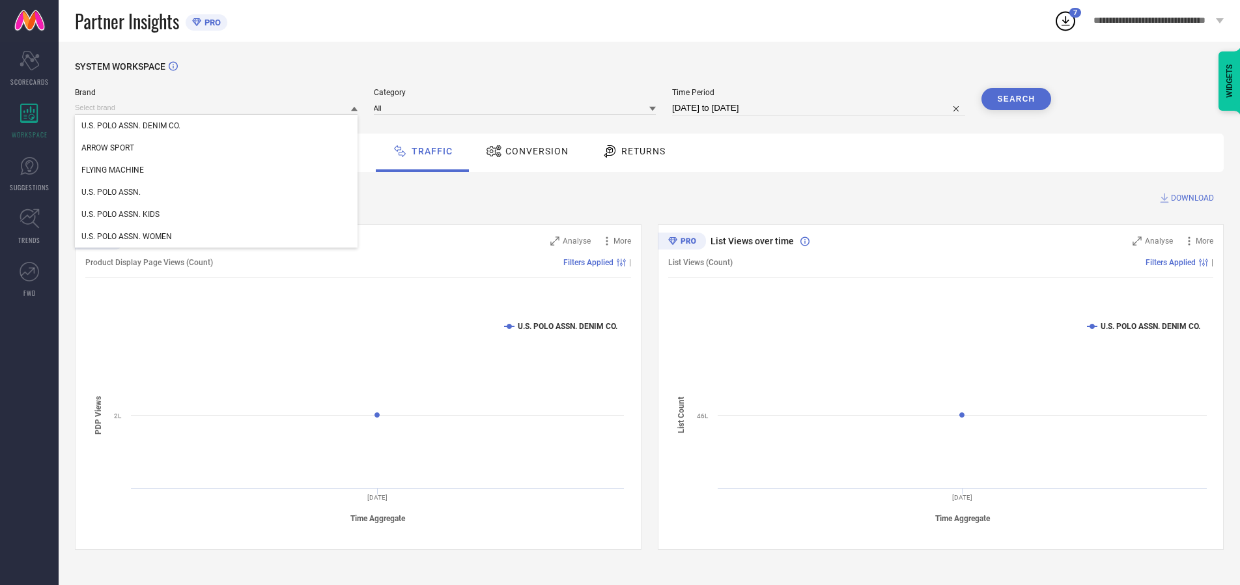
click at [217, 214] on div "U.S. POLO ASSN. KIDS" at bounding box center [216, 214] width 283 height 22
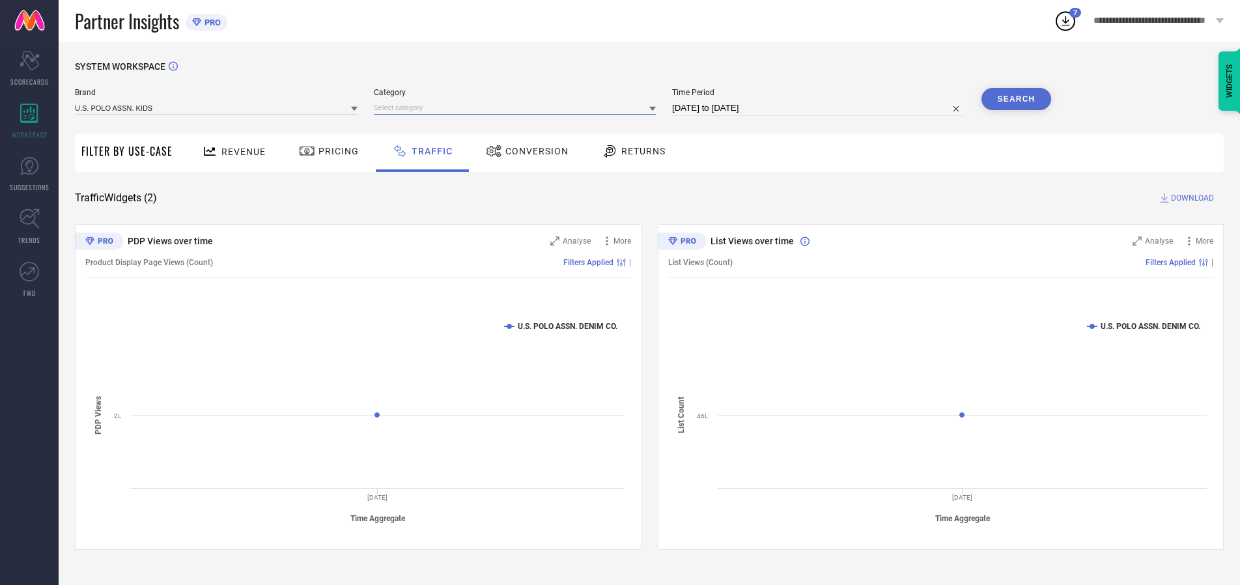
click at [518, 107] on input at bounding box center [515, 108] width 283 height 14
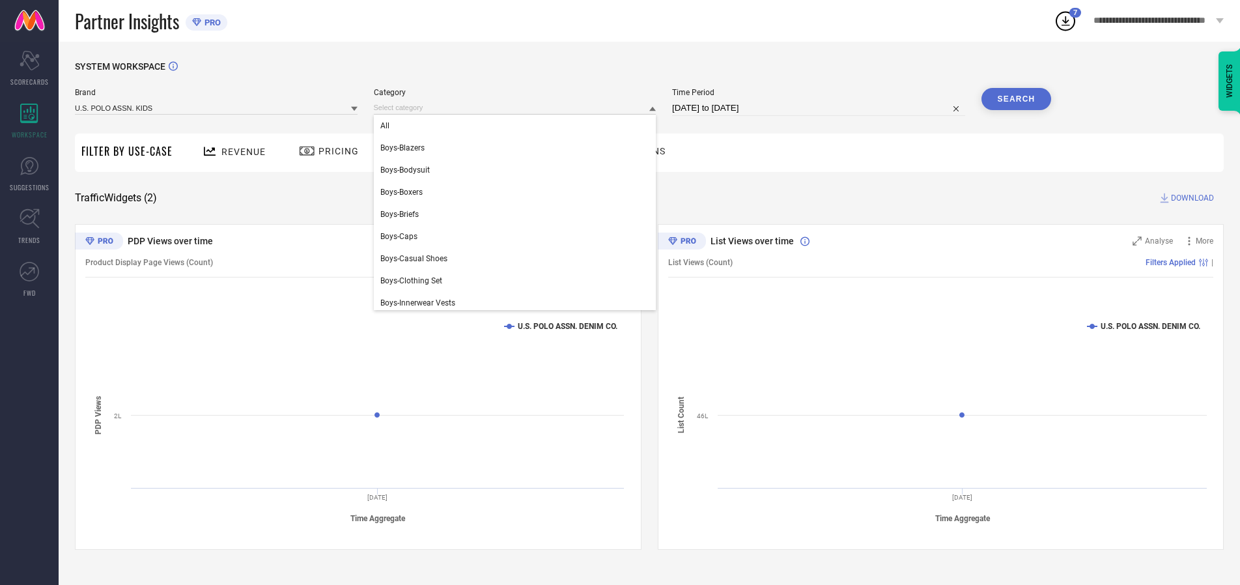
click at [518, 126] on div "All" at bounding box center [515, 126] width 283 height 22
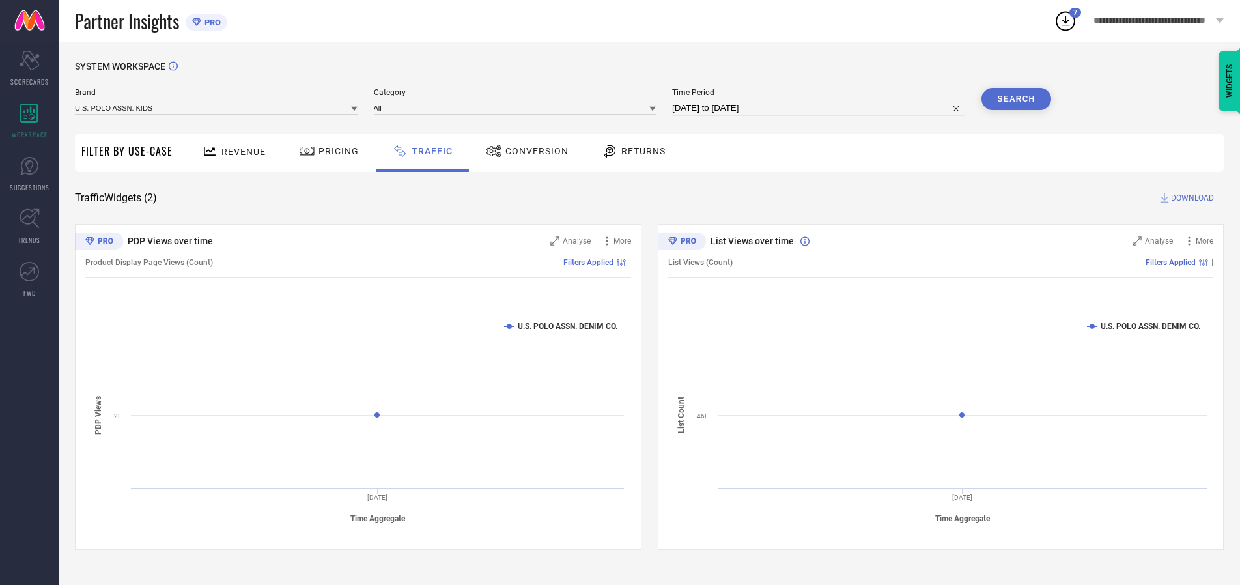
click at [1016, 99] on button "Search" at bounding box center [1016, 99] width 70 height 22
click at [1190, 198] on span "DOWNLOAD" at bounding box center [1192, 197] width 43 height 13
